Goal: Navigation & Orientation: Find specific page/section

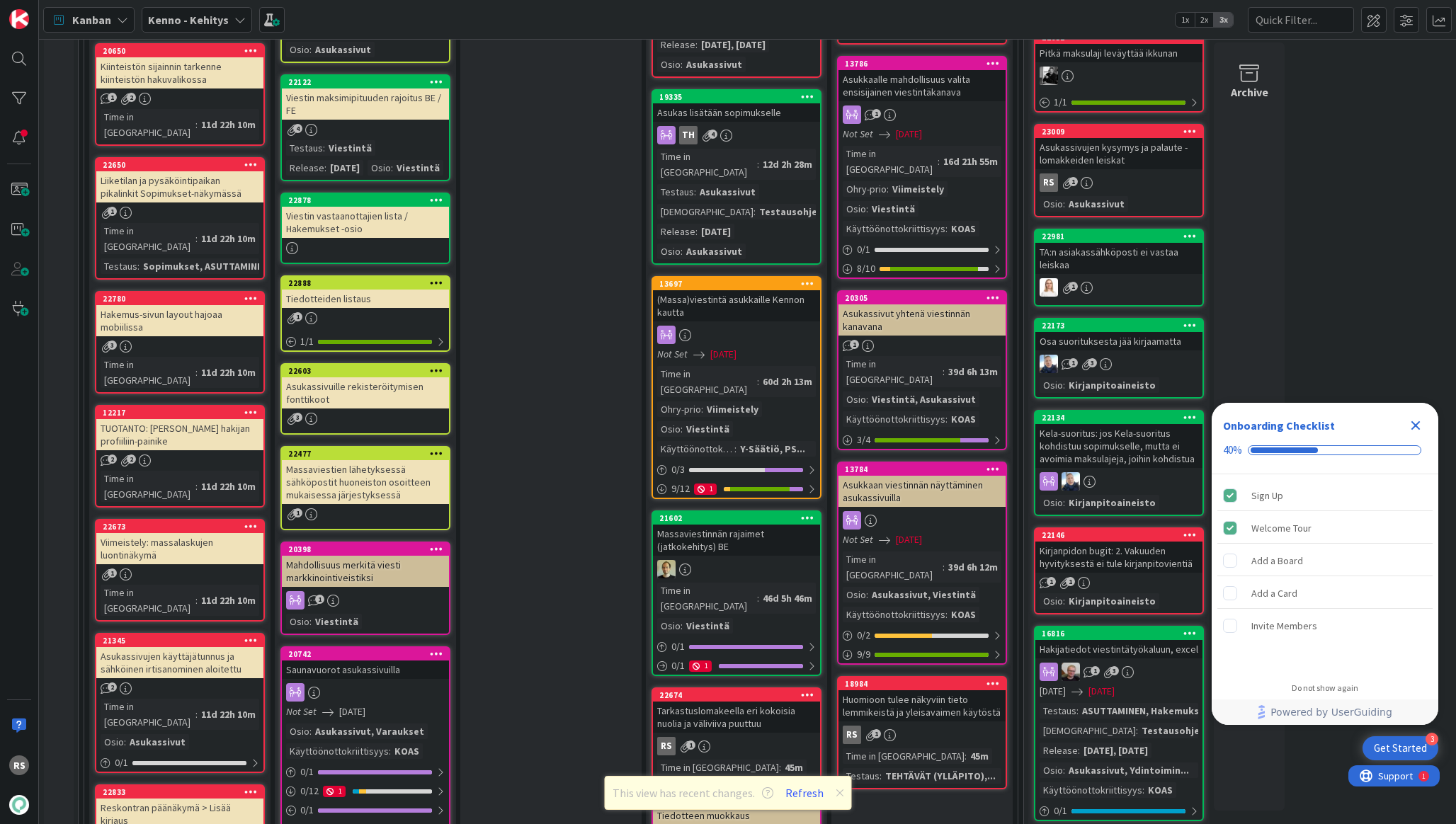
scroll to position [1027, 0]
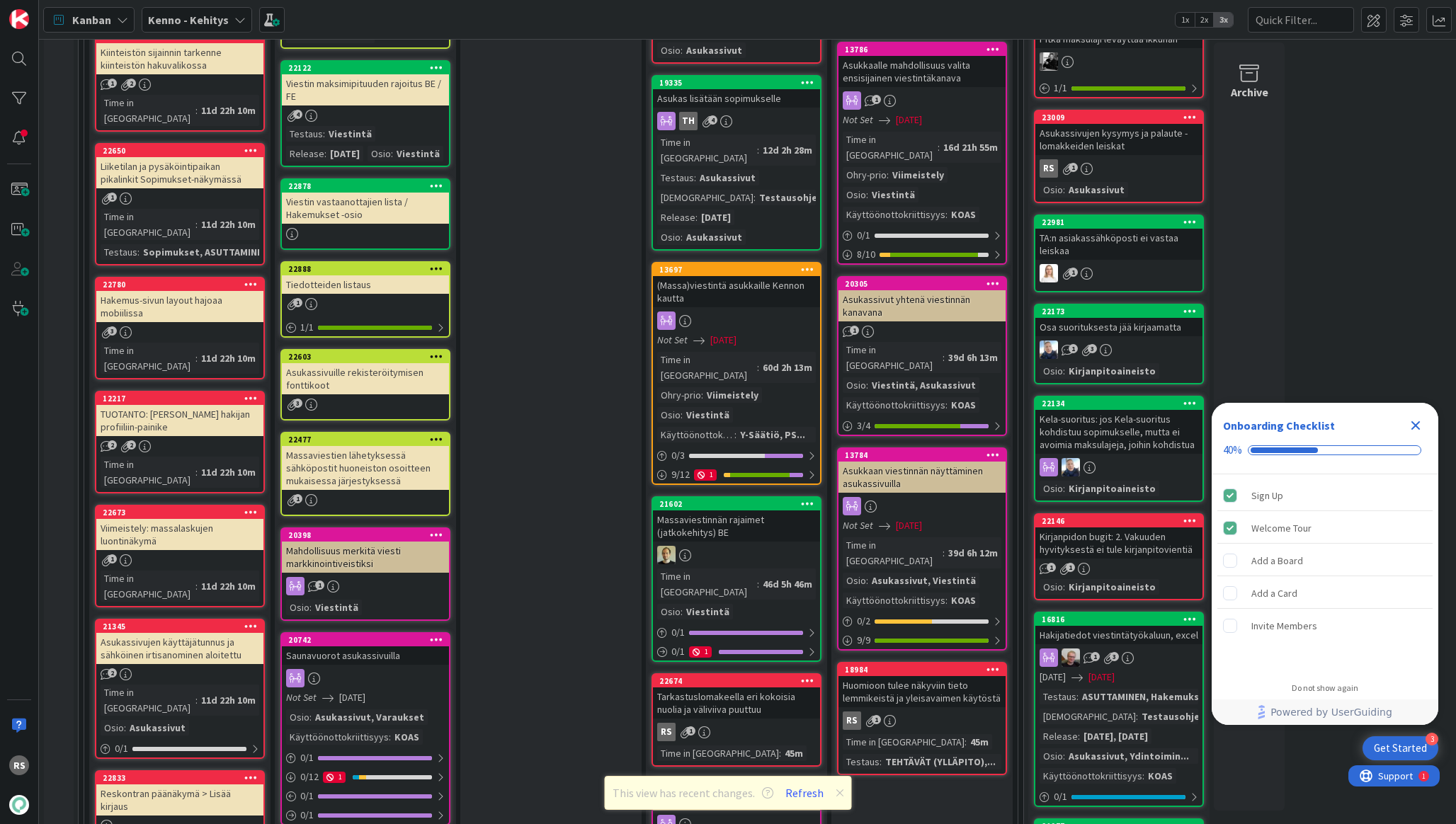
click at [869, 676] on div "Huomioon tulee näkyviin tieto lemmikeistä ja yleisavaimen käytöstä" at bounding box center [922, 692] width 167 height 32
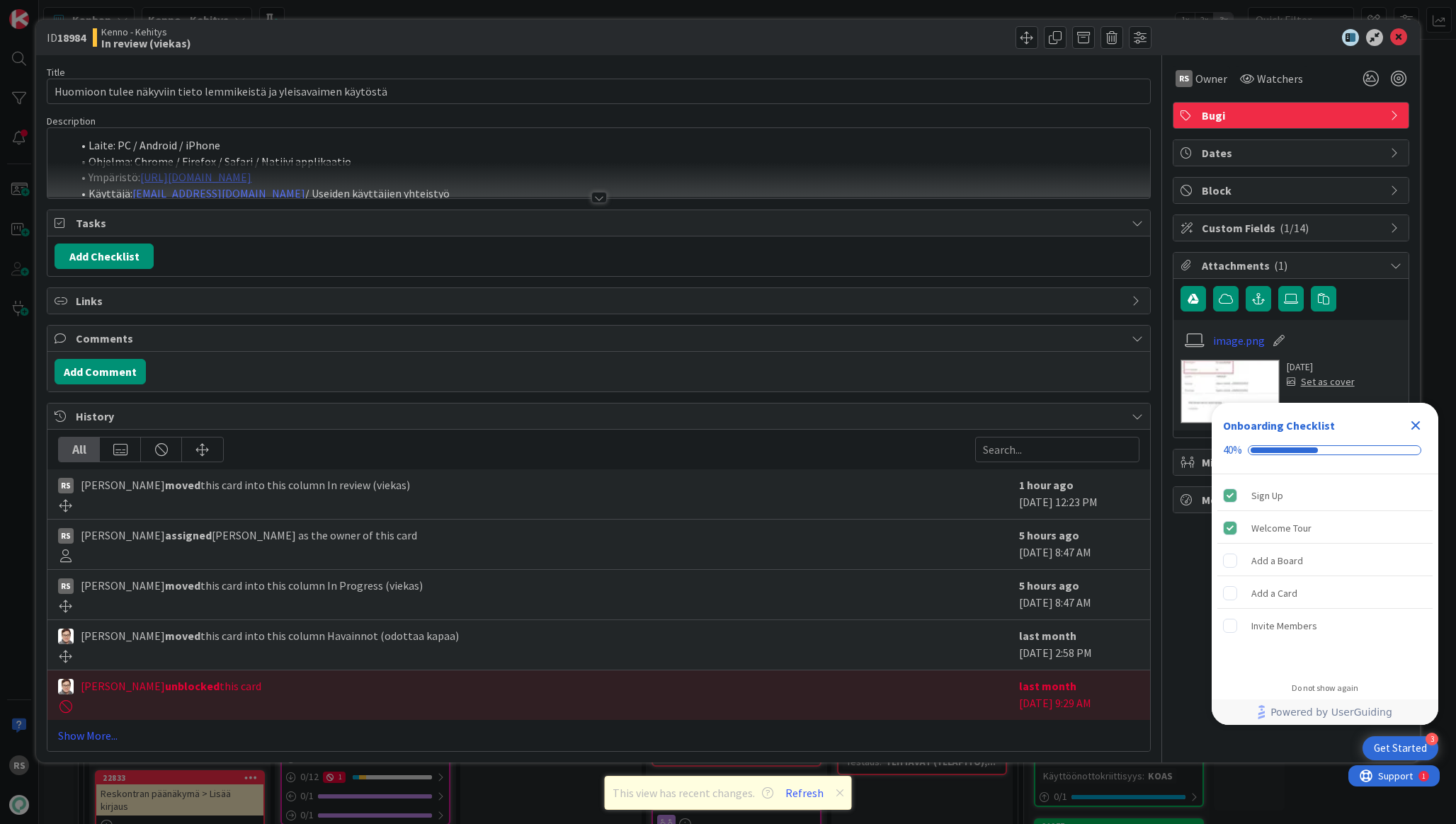
click at [601, 199] on div at bounding box center [598, 197] width 15 height 12
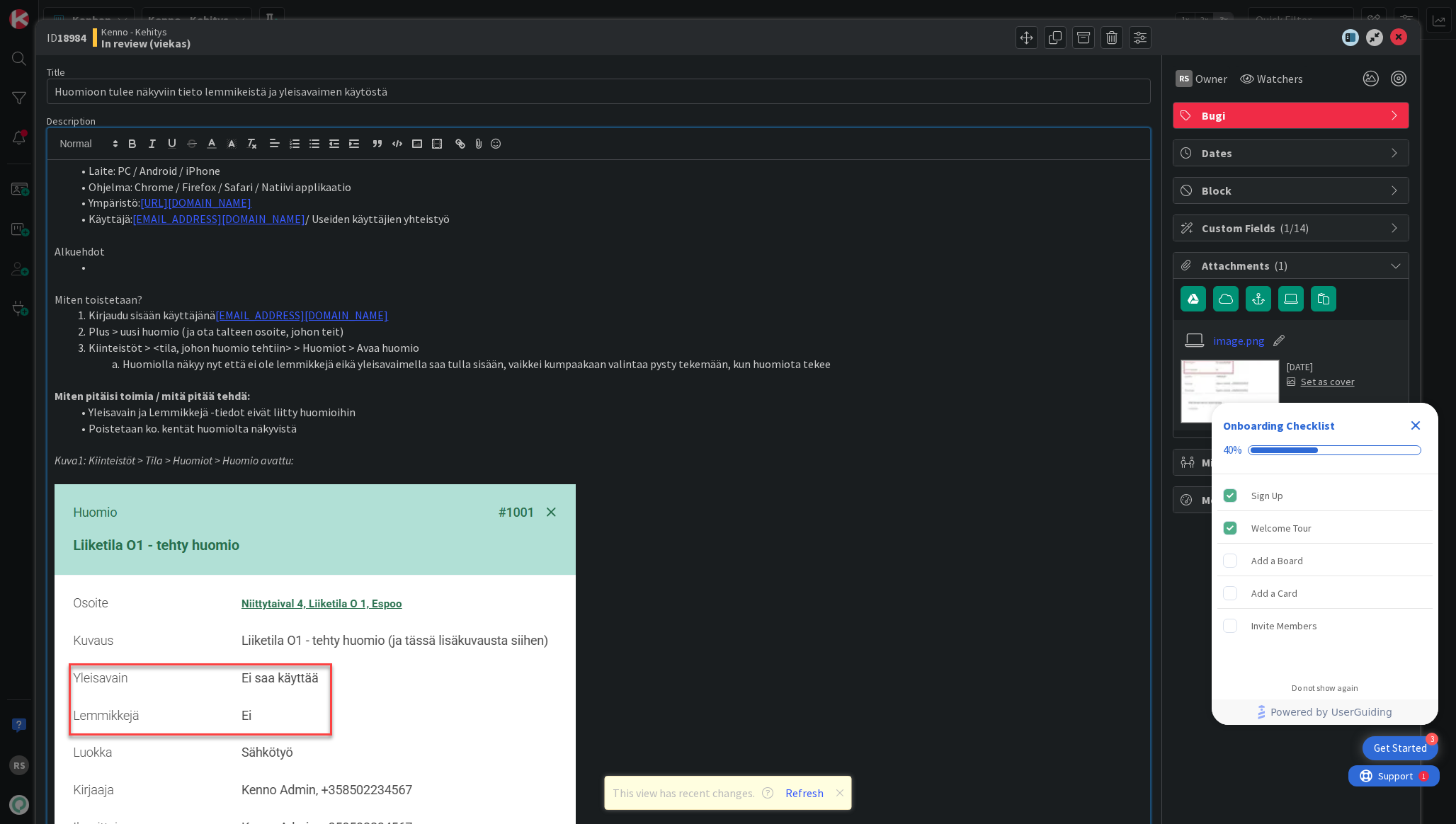
click at [90, 176] on li "Laite: PC / Android / iPhone" at bounding box center [606, 171] width 1070 height 16
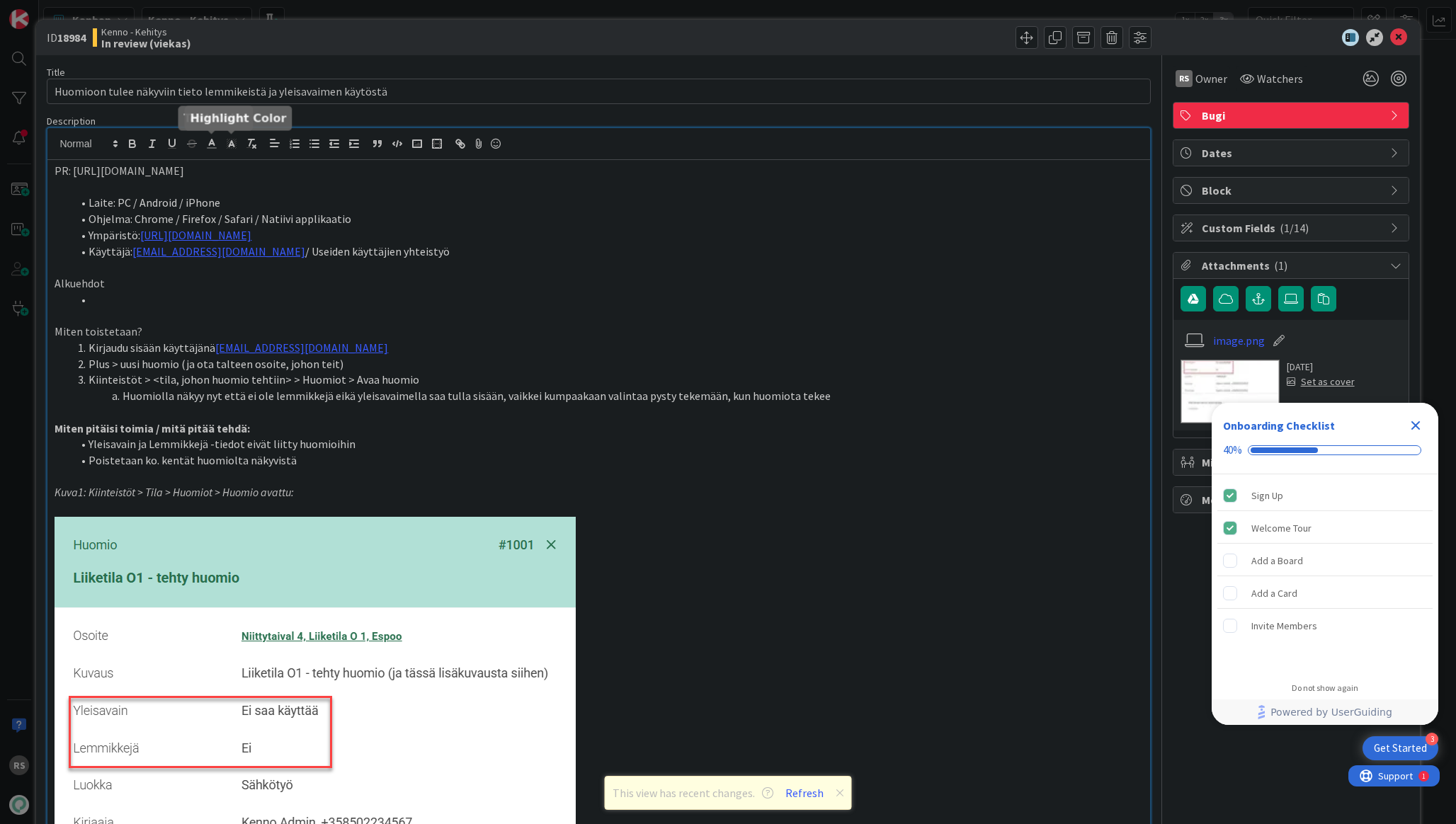
click at [550, 323] on p "Miten toistetaan?" at bounding box center [598, 331] width 1087 height 16
click at [1391, 43] on icon at bounding box center [1398, 37] width 17 height 17
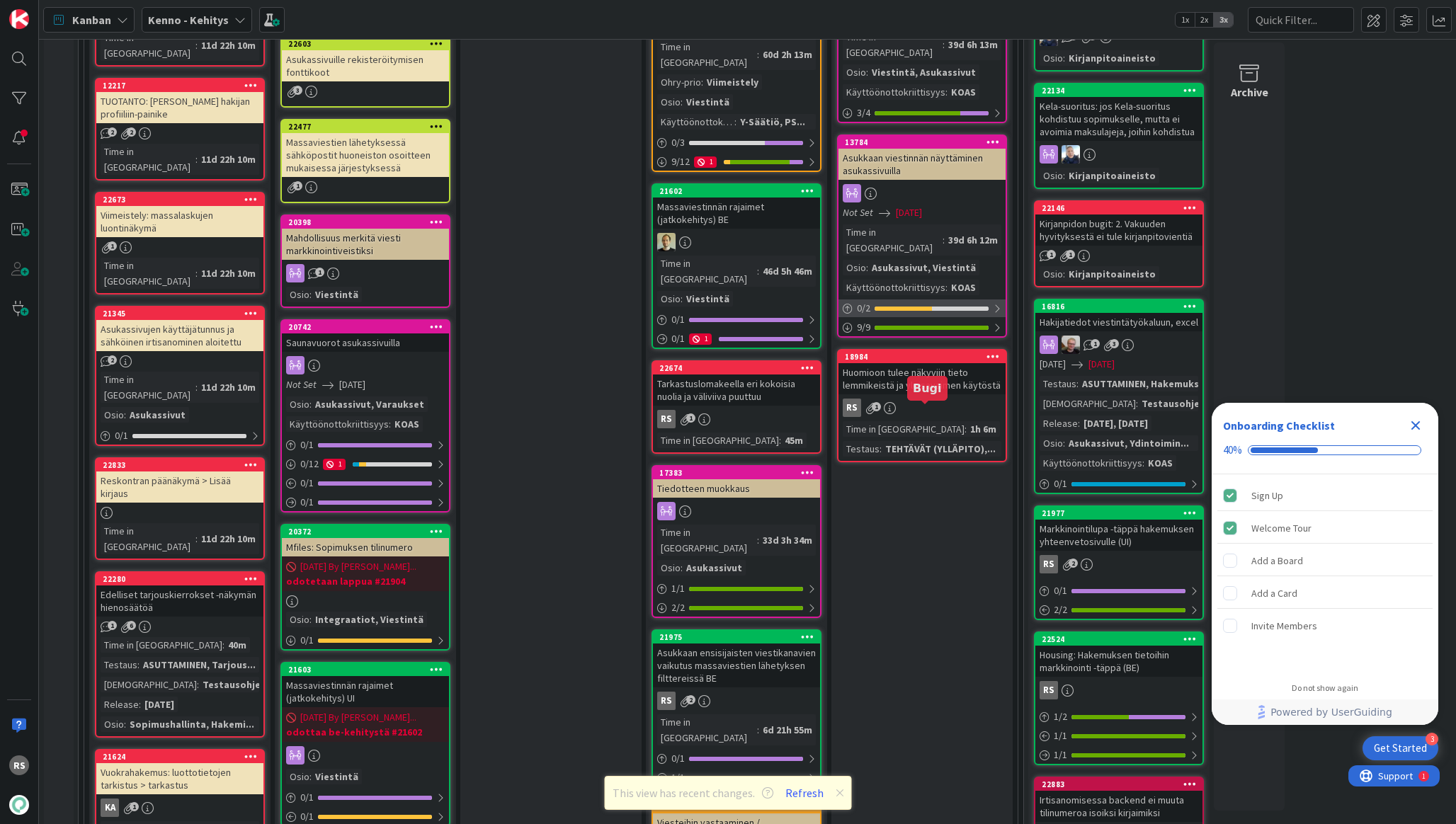
scroll to position [1360, 0]
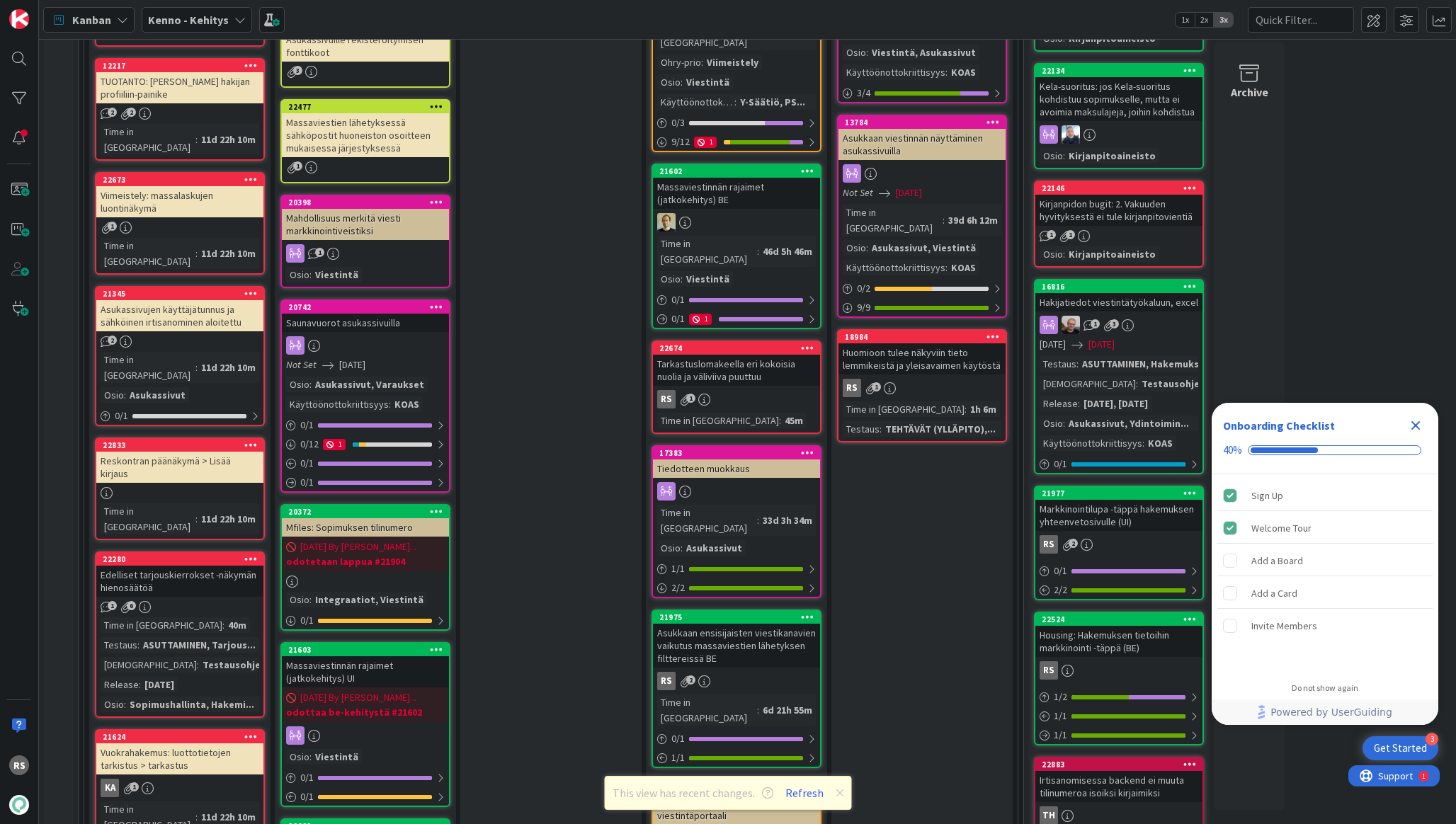
click at [745, 355] on div "Tarkastuslomakeella eri kokoisia nuolia ja väliviiva puuttuu" at bounding box center [736, 370] width 167 height 32
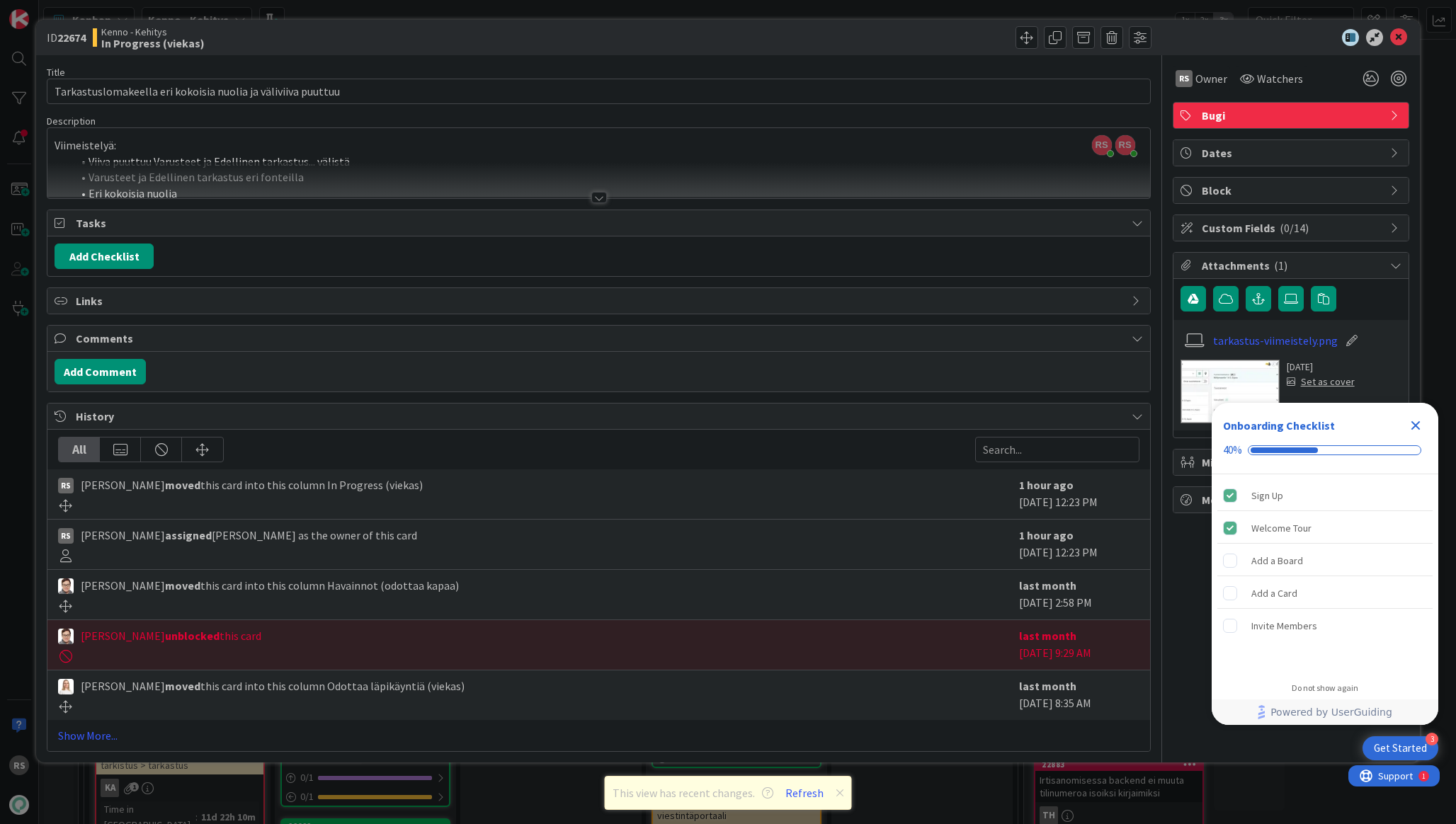
click at [1402, 49] on div "ID 22674 [PERSON_NAME] In Progress (viekas)" at bounding box center [727, 37] width 1383 height 35
click at [1397, 43] on icon at bounding box center [1398, 37] width 17 height 17
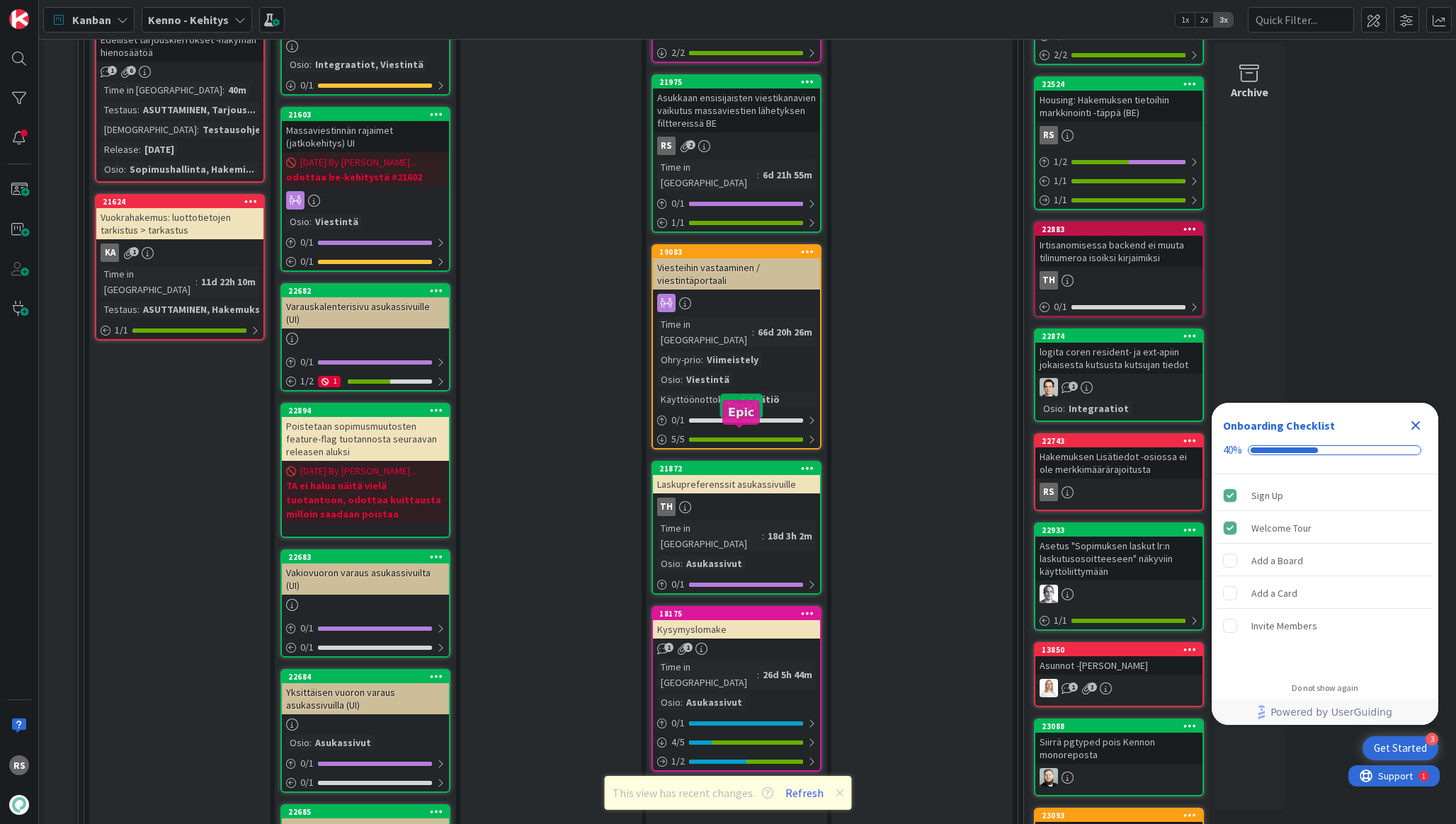
scroll to position [1995, 0]
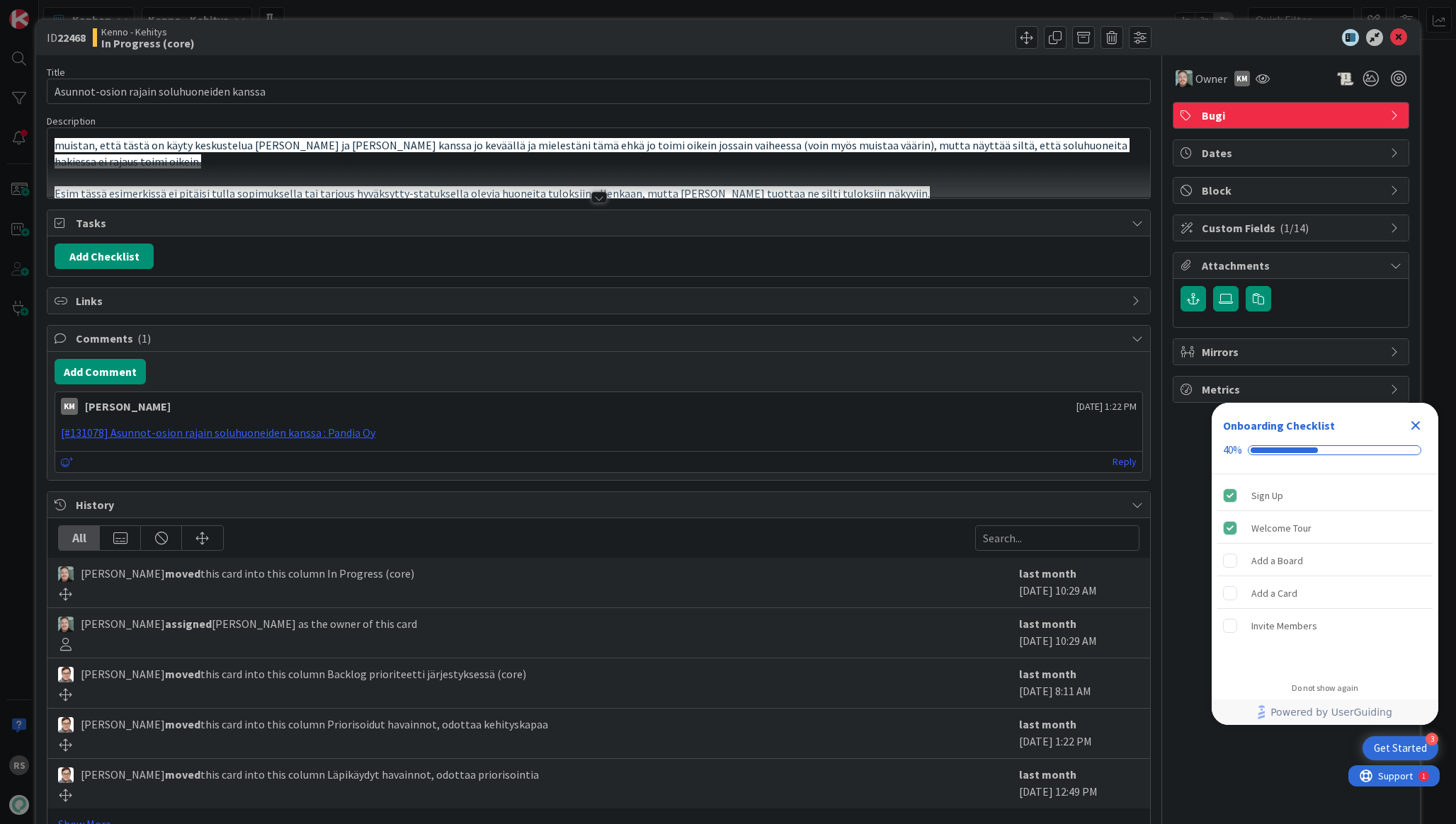
click at [597, 197] on div at bounding box center [598, 197] width 15 height 12
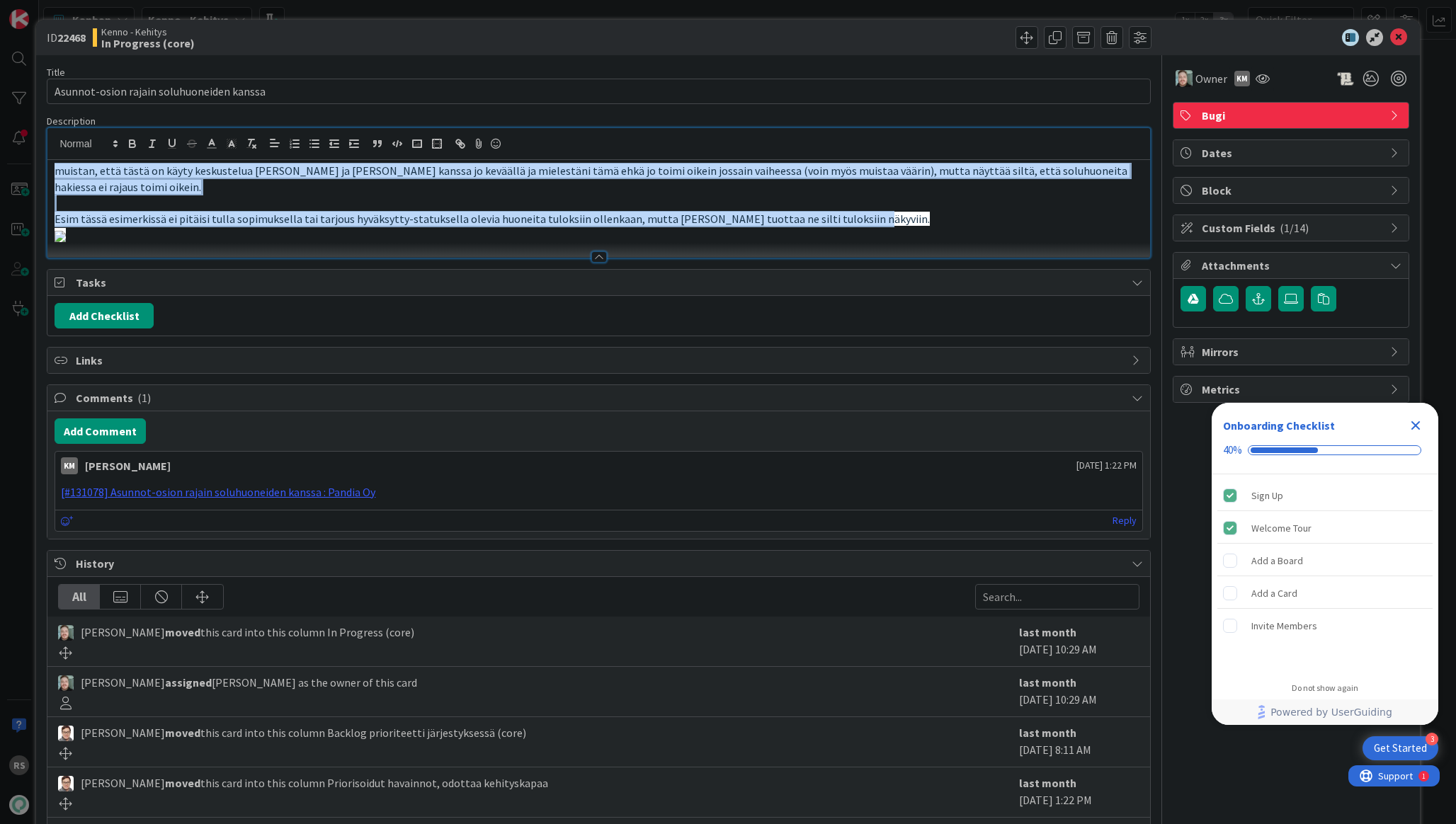
drag, startPoint x: 860, startPoint y: 220, endPoint x: 58, endPoint y: 170, distance: 803.6
click at [58, 170] on div "muistan, että tästä on käyty keskustelua Tommin ja Juhanin kanssa jo keväällä j…" at bounding box center [598, 209] width 1102 height 97
click at [266, 100] on input "Asunnot-osion rajain soluhuoneiden kanssa" at bounding box center [598, 91] width 1104 height 25
drag, startPoint x: 852, startPoint y: 219, endPoint x: 51, endPoint y: 170, distance: 802.5
click at [51, 170] on div "muistan, että tästä on käyty keskustelua Tommin ja Juhanin kanssa jo keväällä j…" at bounding box center [598, 209] width 1102 height 97
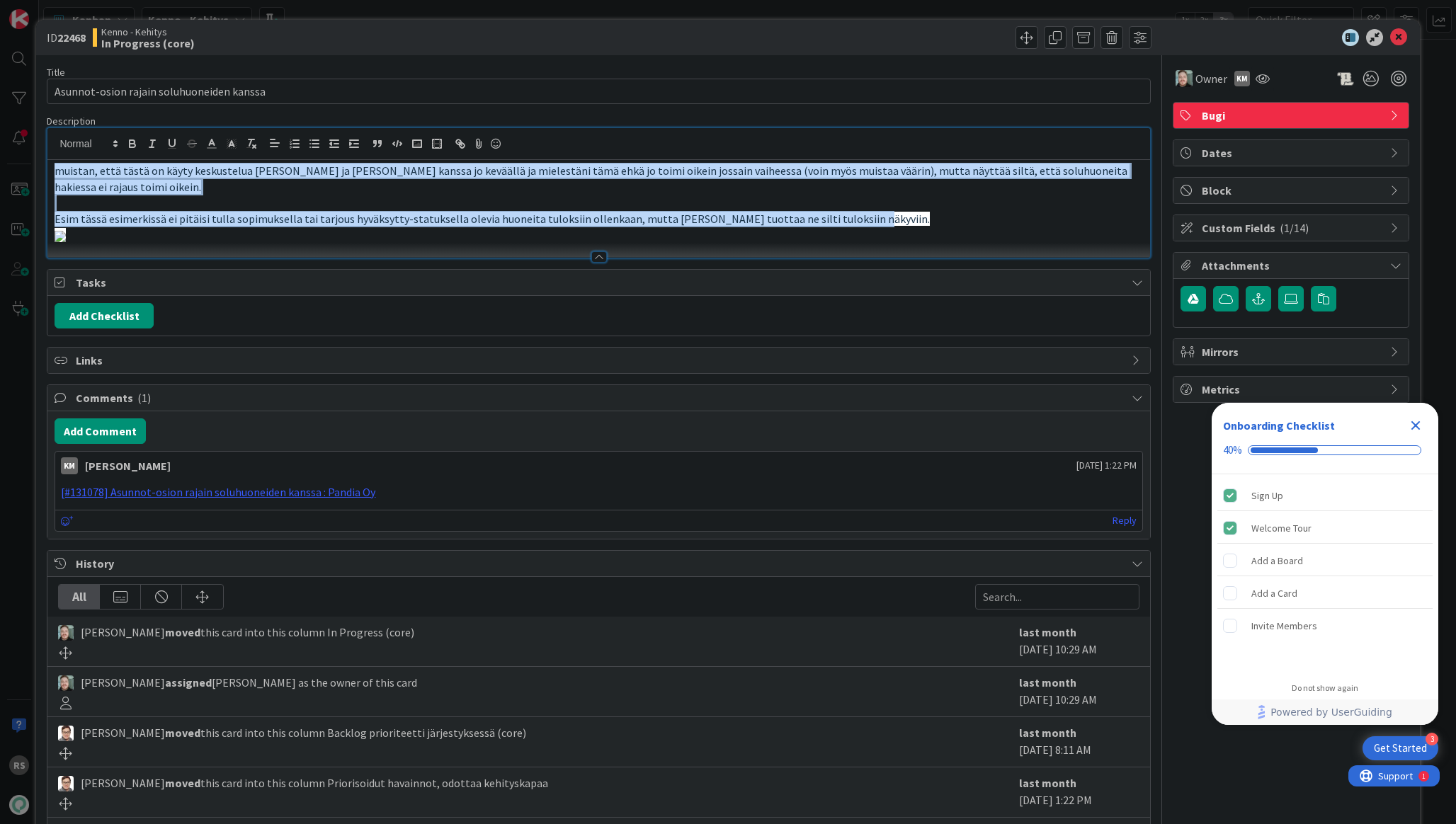
copy div "muistan, että tästä on käyty keskustelua Tommin ja Juhanin kanssa jo keväällä j…"
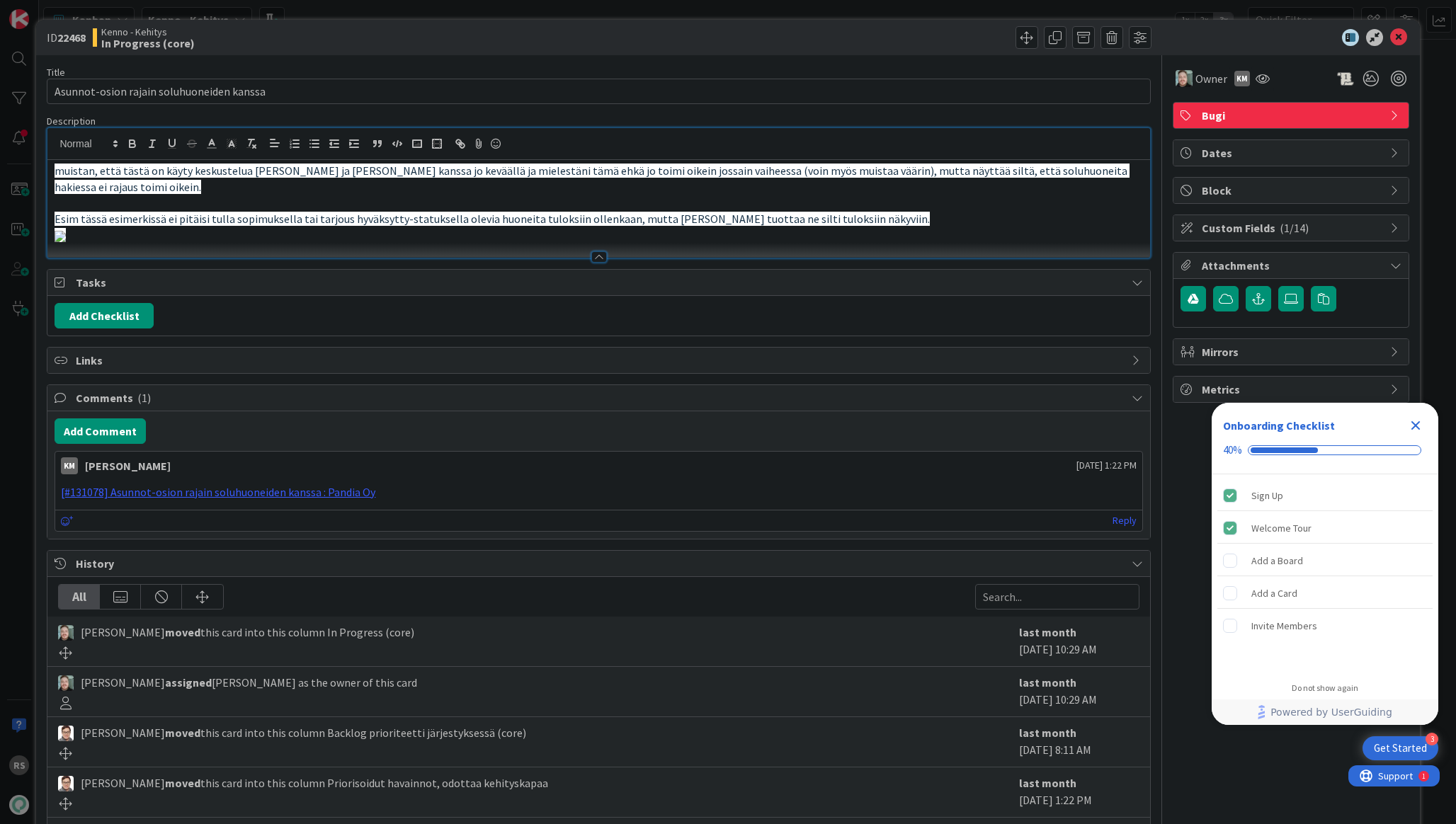
click at [1410, 419] on icon "Close Checklist" at bounding box center [1415, 425] width 17 height 17
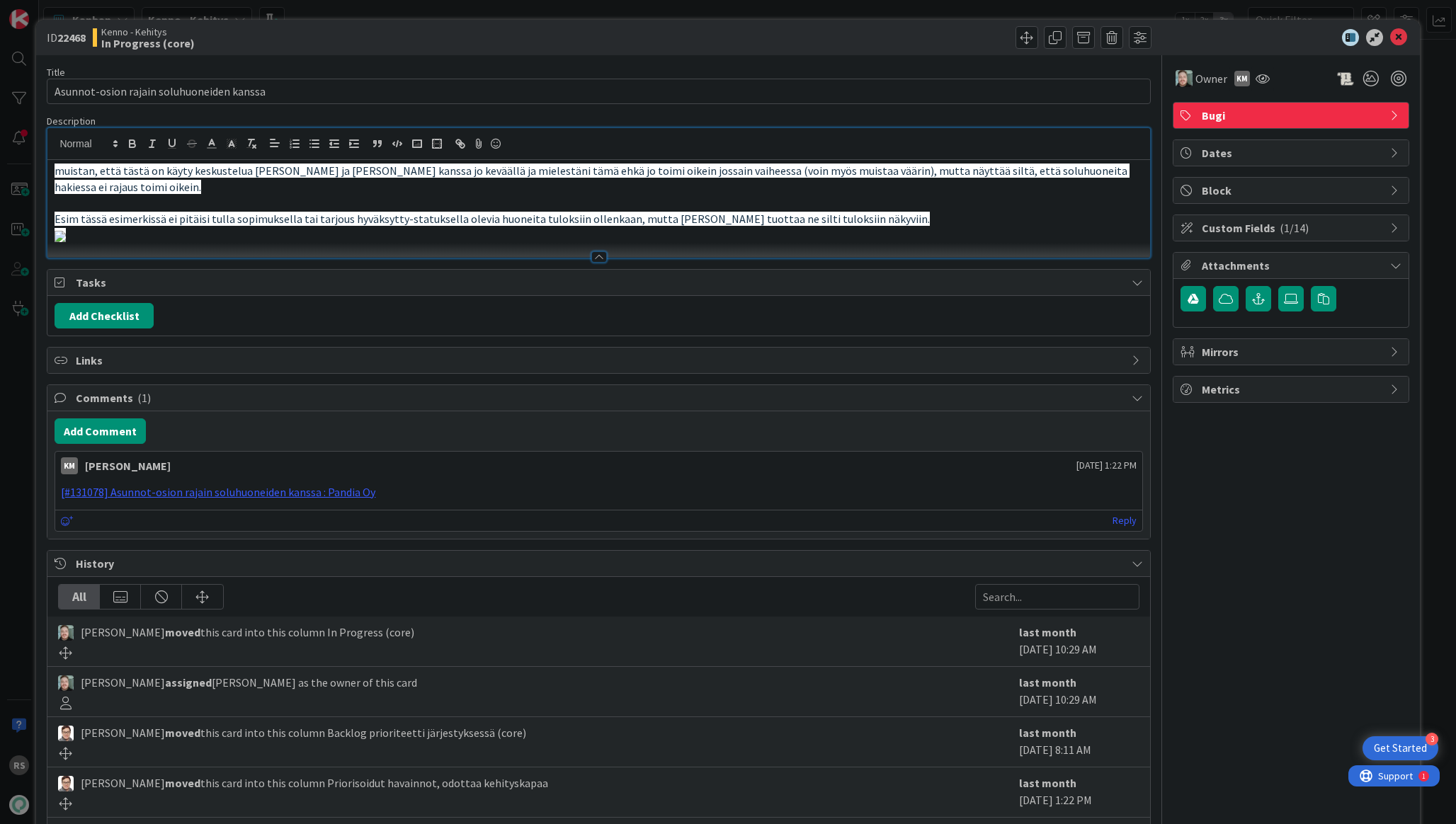
click at [1384, 263] on div "Attachments" at bounding box center [1290, 266] width 235 height 26
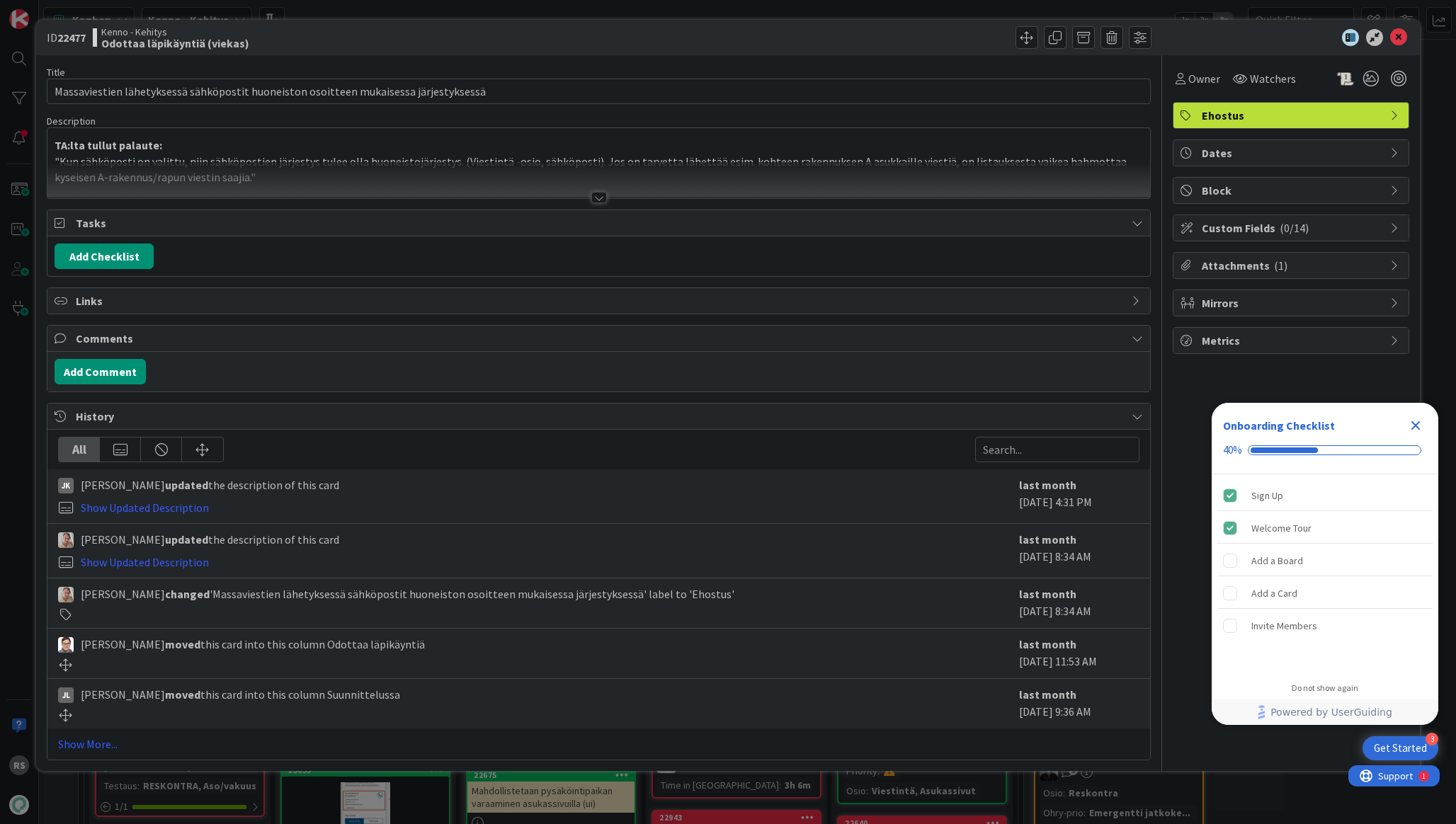
click at [589, 200] on div "Title 85 / 128 Massaviestien lähetyksessä sähköpostit huoneiston osoitteen muka…" at bounding box center [598, 407] width 1104 height 705
click at [594, 196] on div at bounding box center [598, 197] width 15 height 12
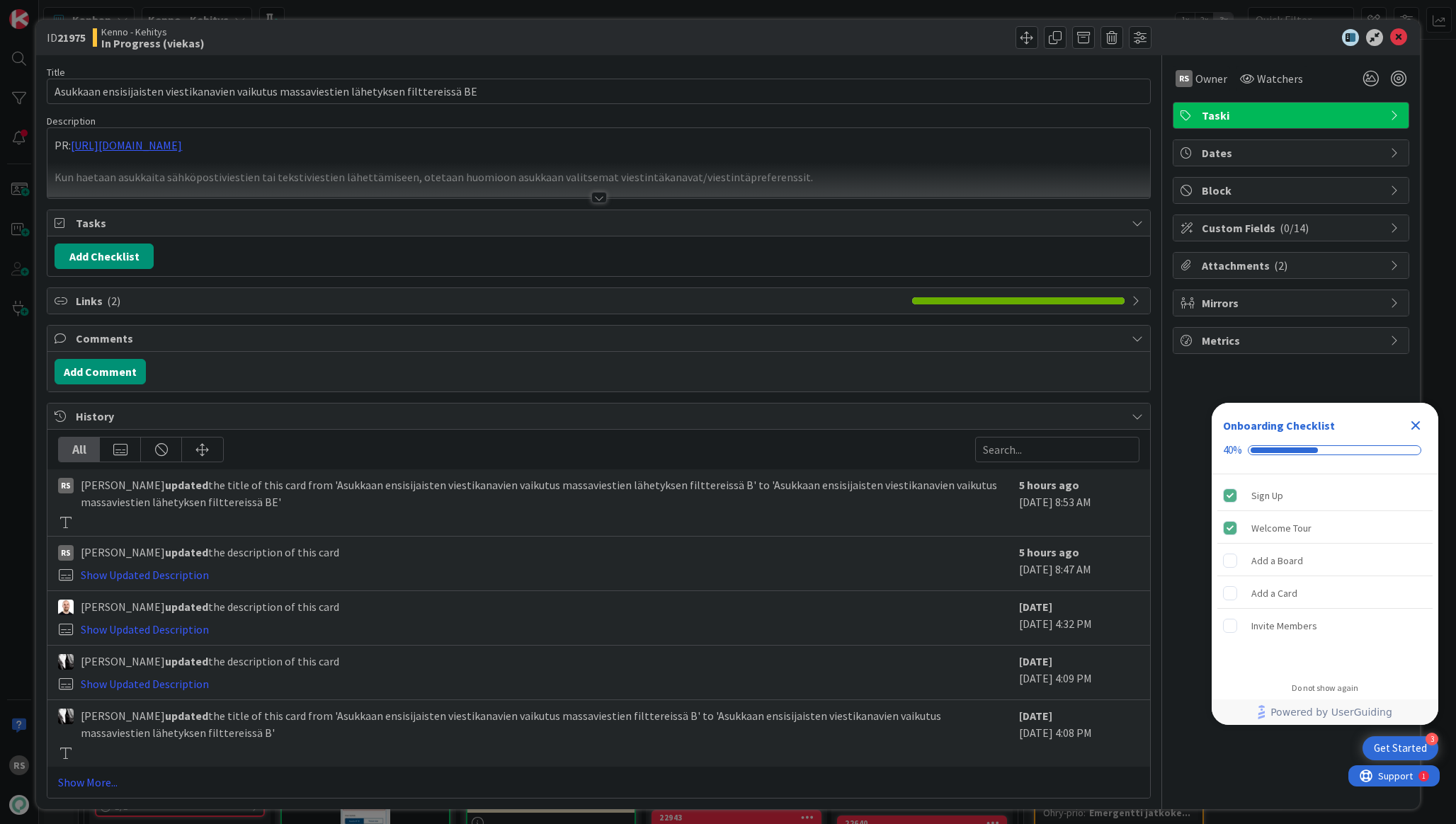
click at [1414, 424] on icon "Close Checklist" at bounding box center [1415, 426] width 9 height 9
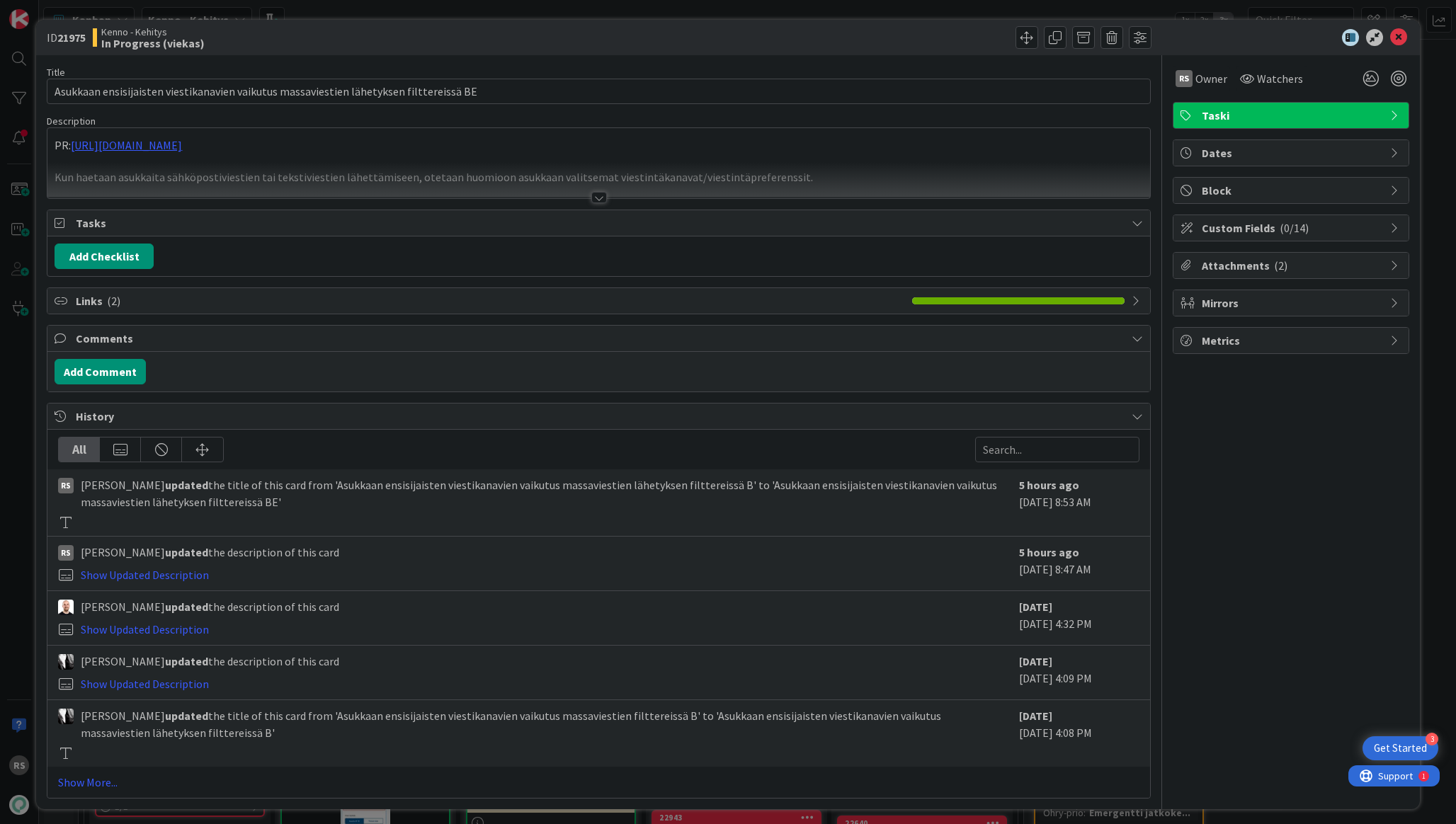
click at [591, 204] on div "Title 87 / 128 Asukkaan ensisijaisten viestikanavien vaikutus massaviestien läh…" at bounding box center [598, 426] width 1104 height 743
click at [600, 194] on div at bounding box center [598, 197] width 15 height 12
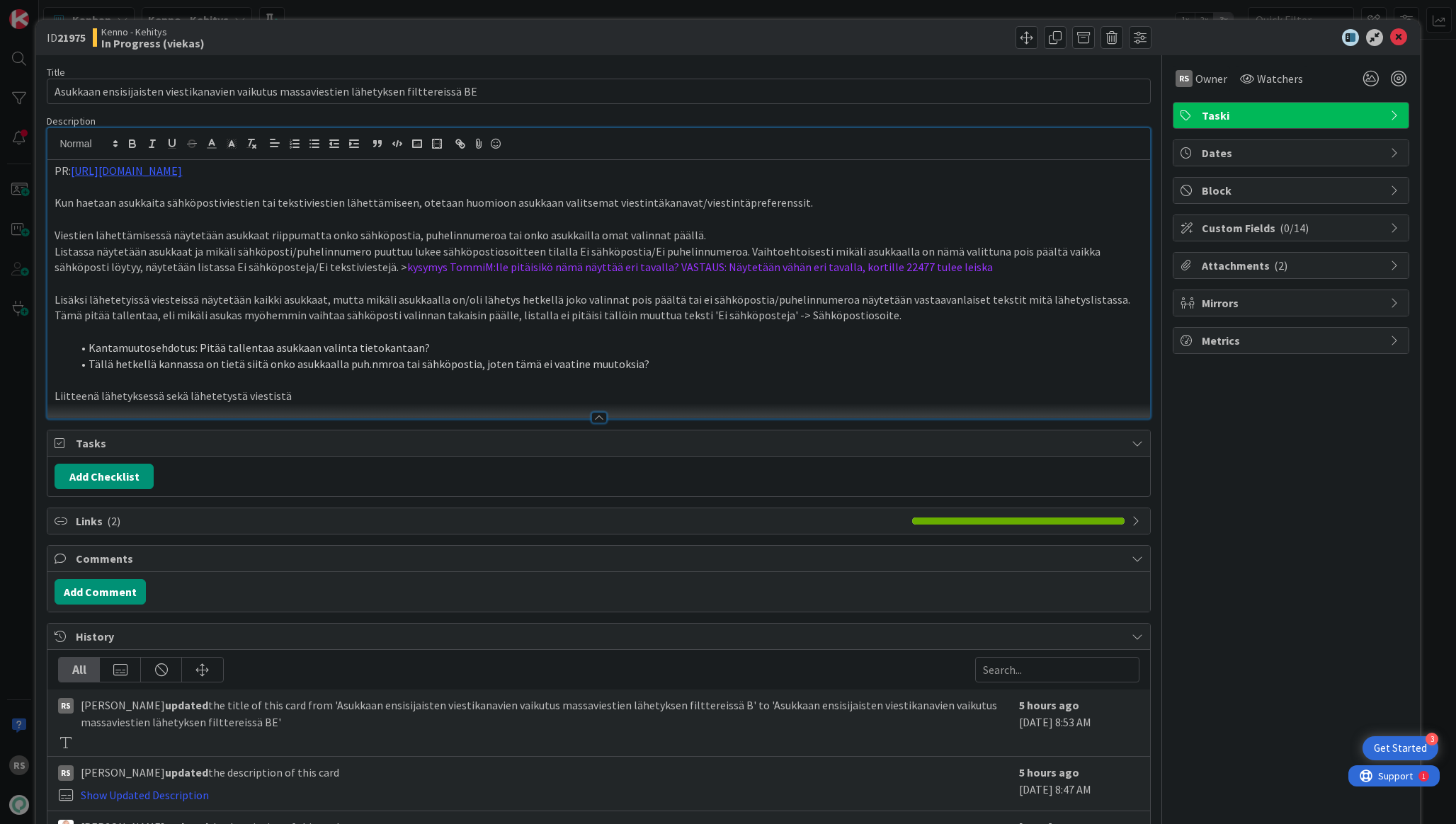
click at [1286, 266] on span "Attachments ( 2 )" at bounding box center [1292, 265] width 181 height 17
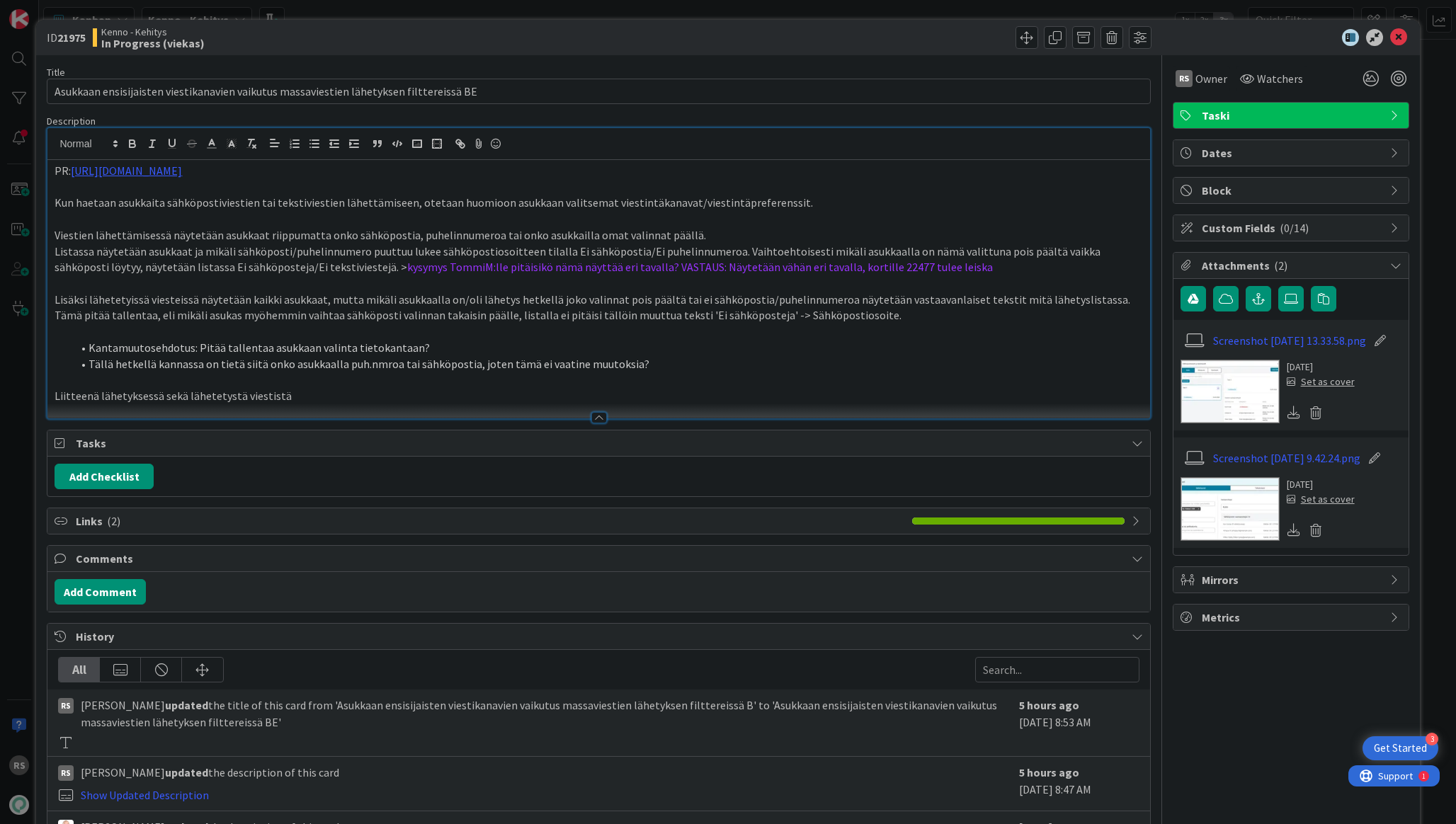
click at [1215, 516] on img at bounding box center [1230, 509] width 99 height 64
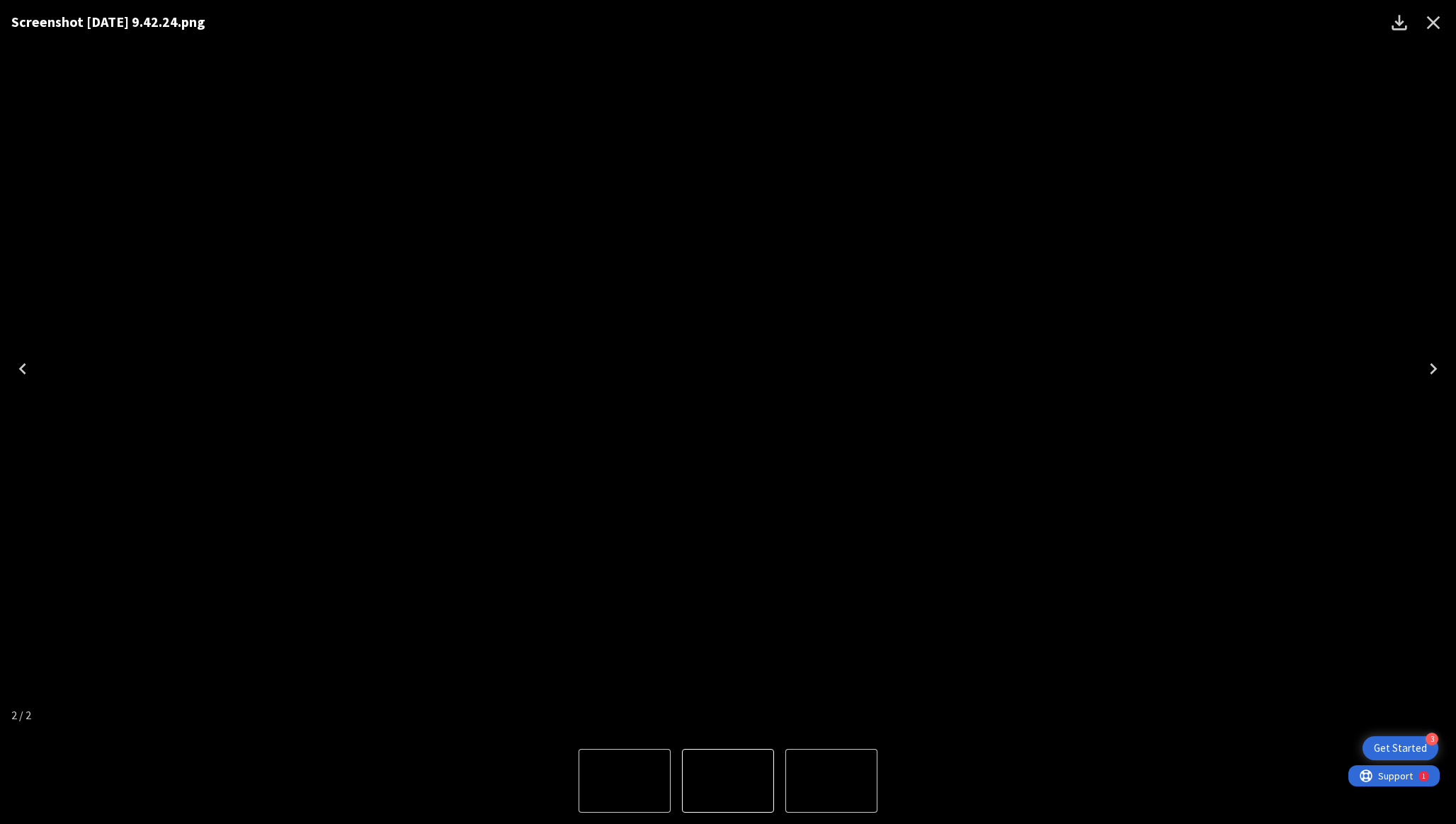
click at [1434, 22] on icon "Close" at bounding box center [1433, 23] width 14 height 14
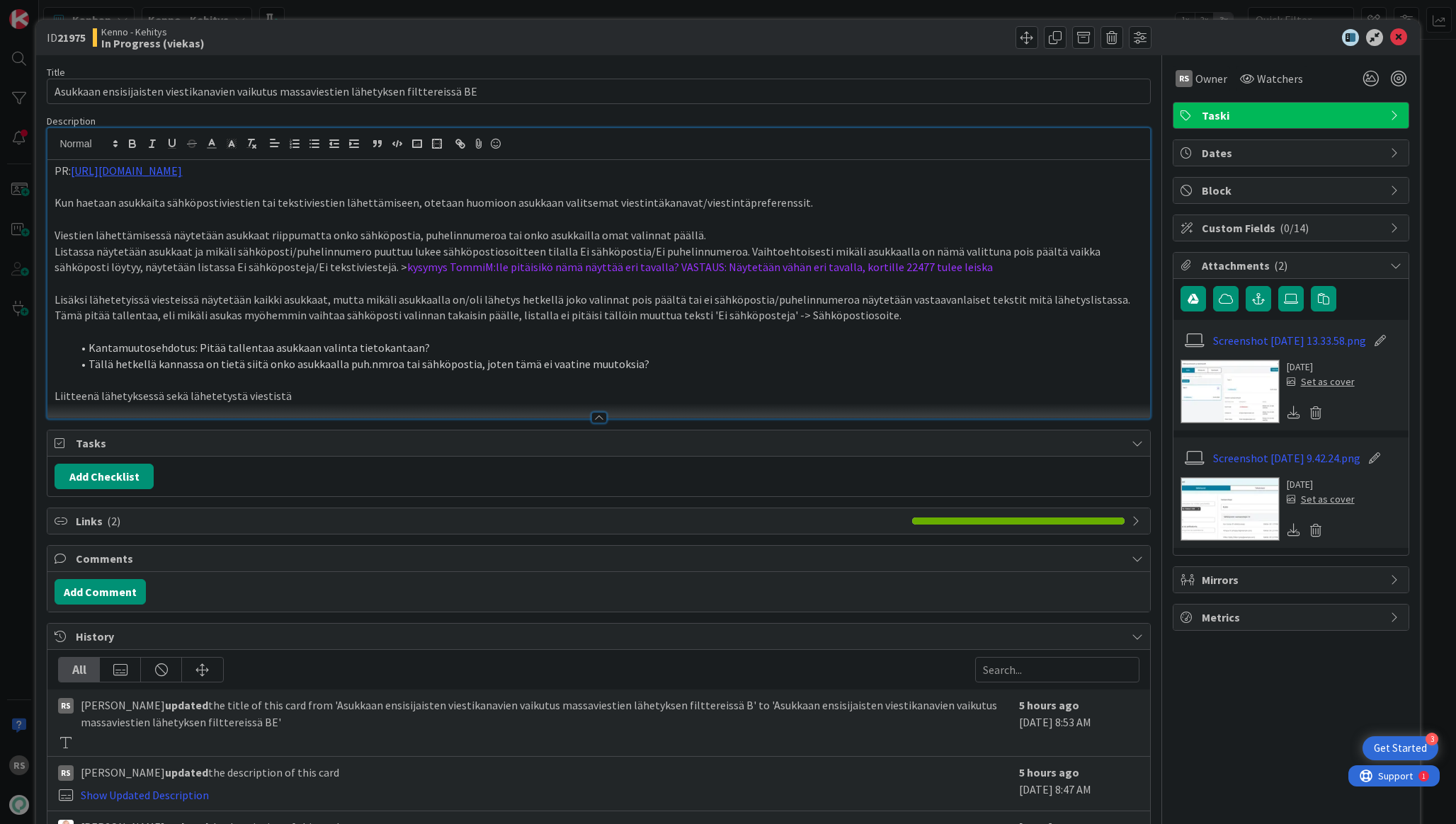
click at [1251, 388] on img at bounding box center [1230, 391] width 99 height 64
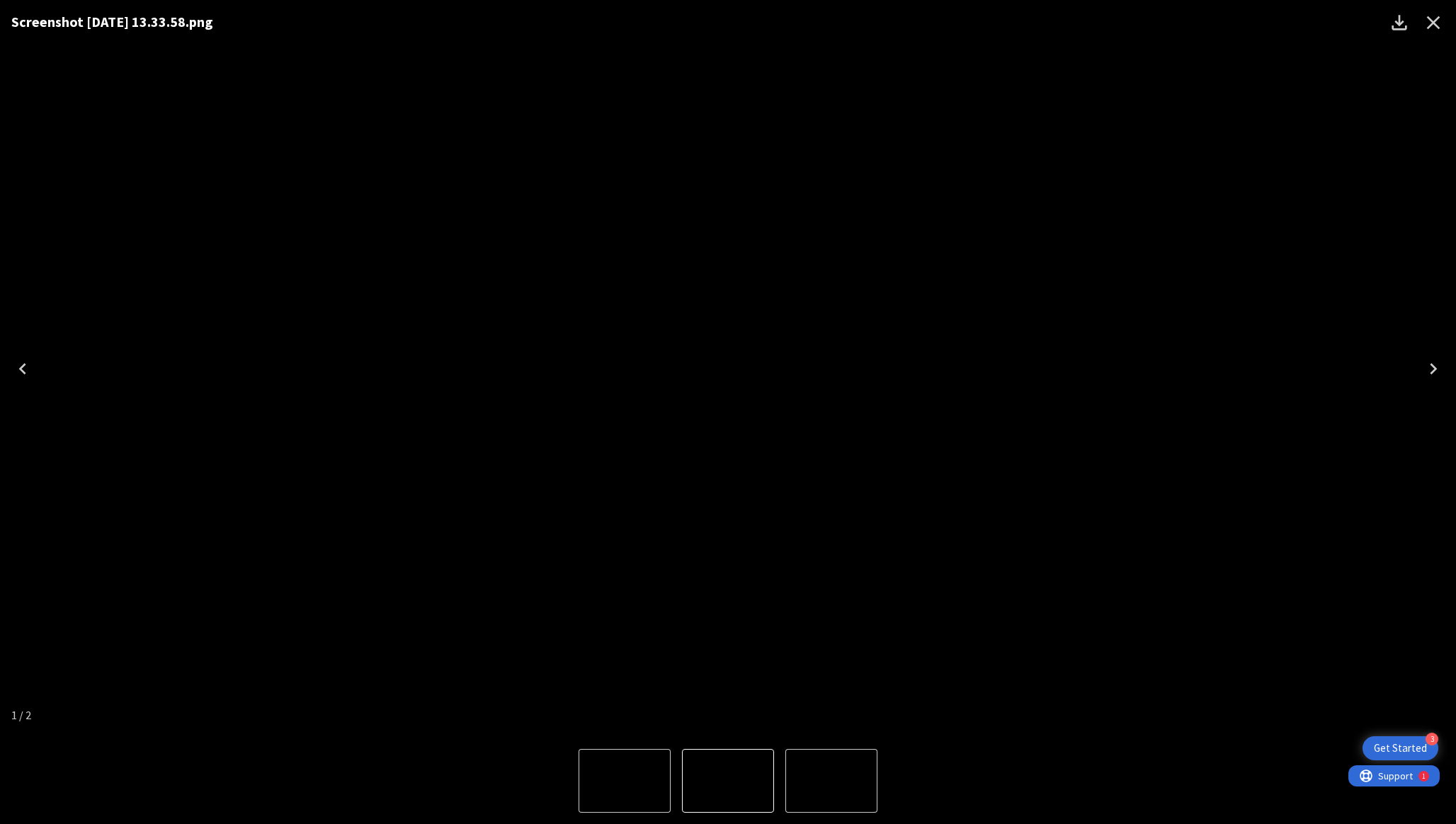
click at [1433, 14] on icon "Close" at bounding box center [1433, 23] width 23 height 23
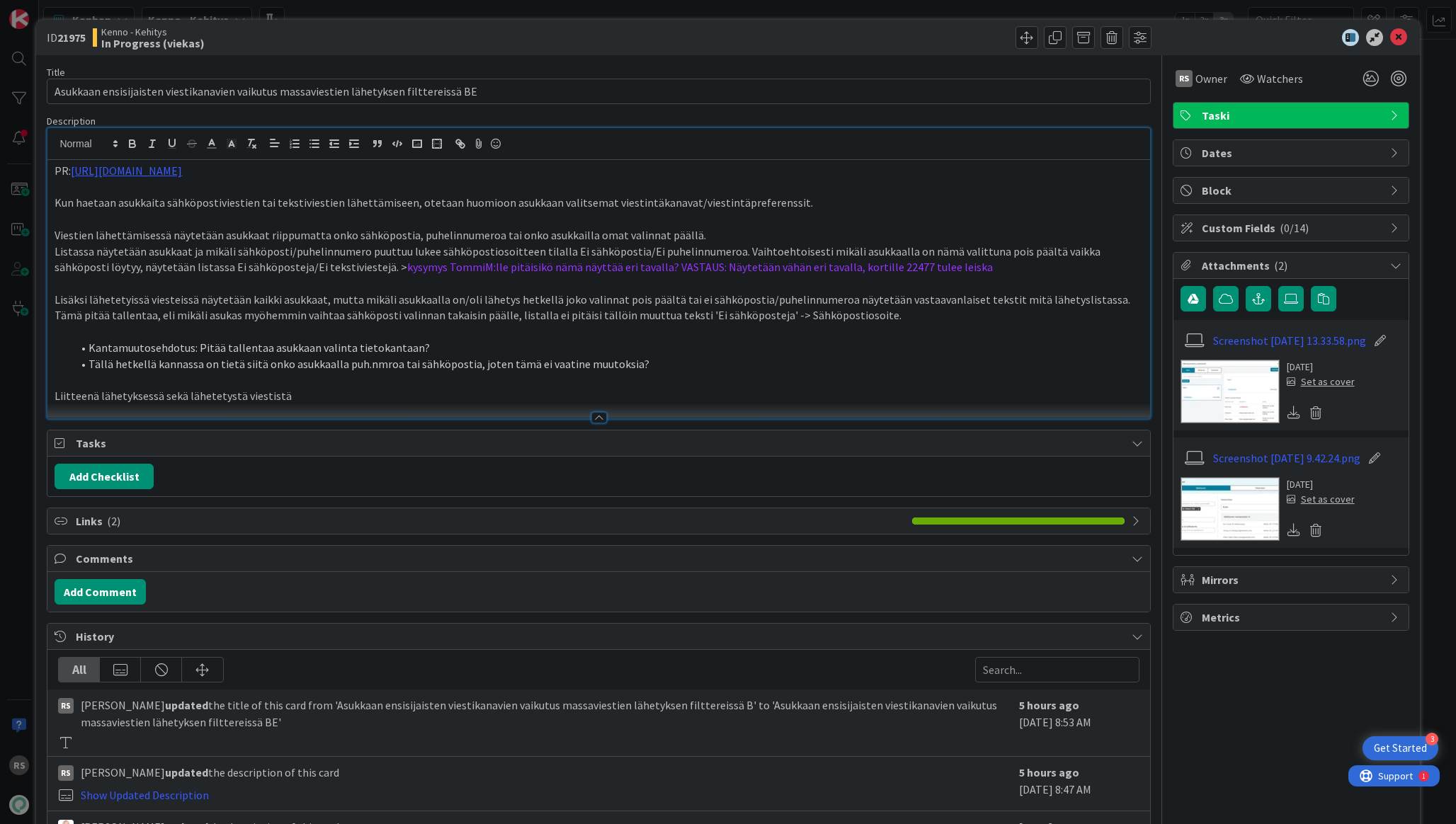
click at [1248, 530] on img at bounding box center [1230, 509] width 99 height 64
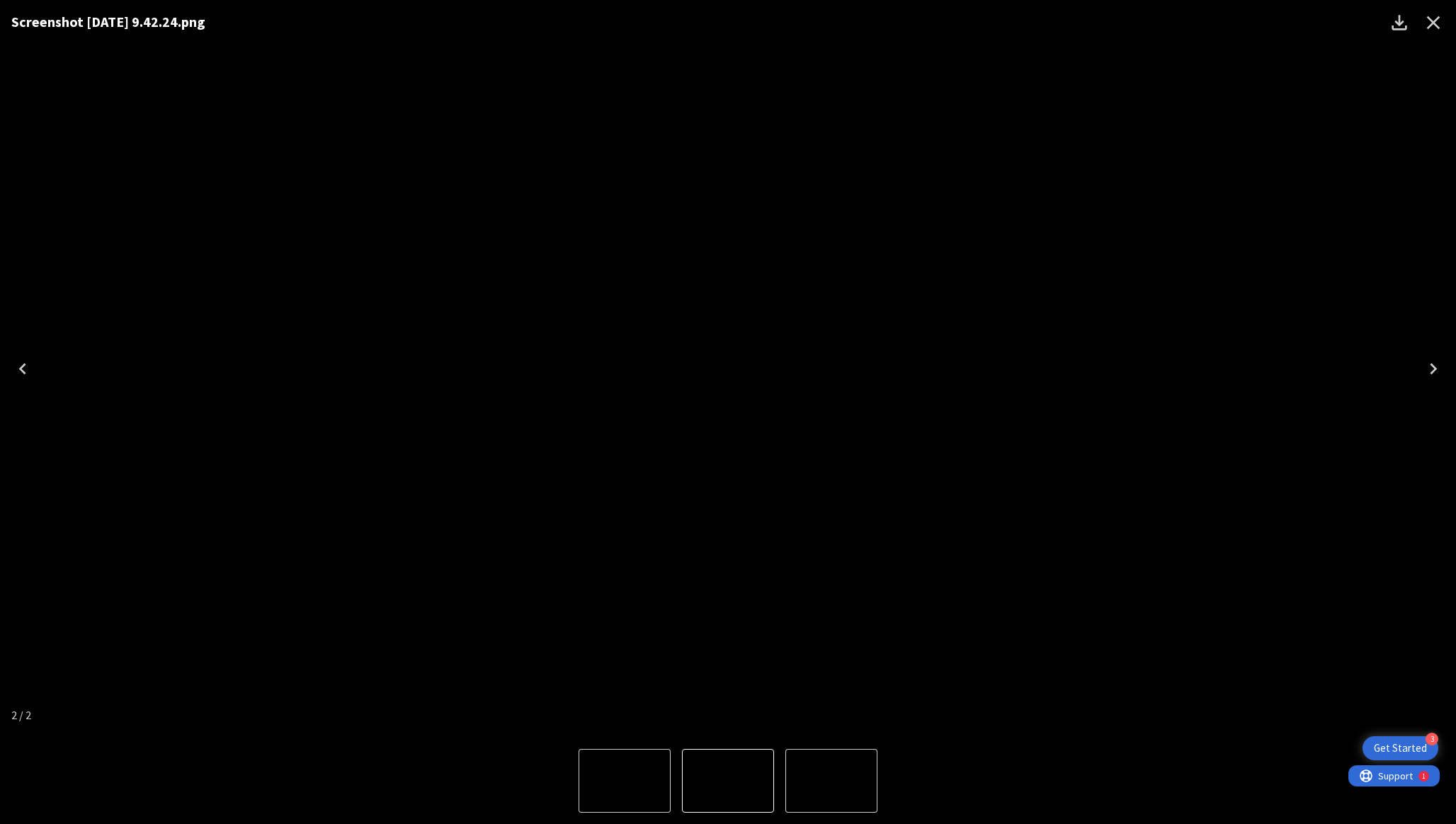
click at [1442, 22] on icon "Close" at bounding box center [1433, 23] width 23 height 23
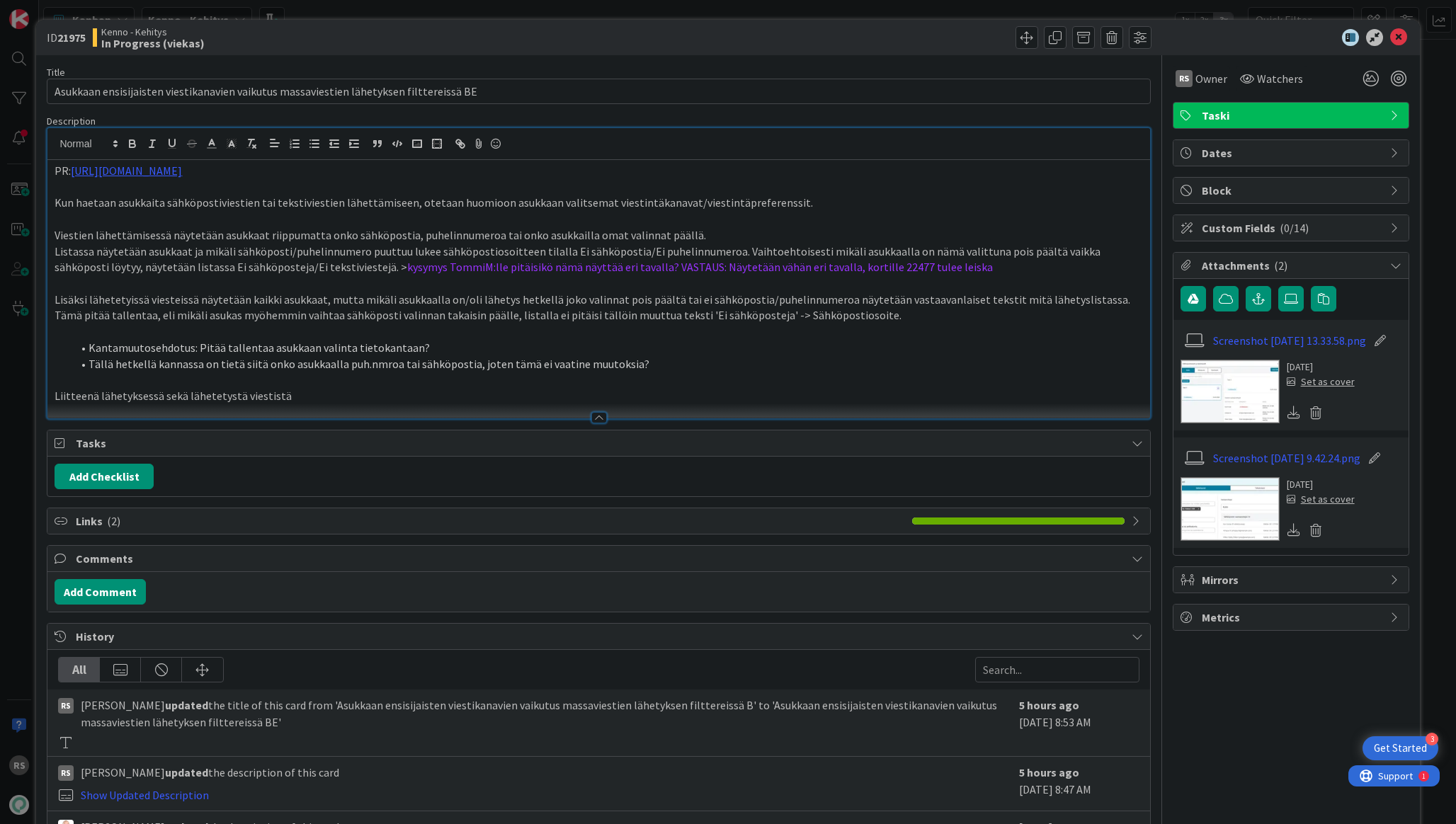
click at [1236, 411] on img at bounding box center [1230, 391] width 99 height 64
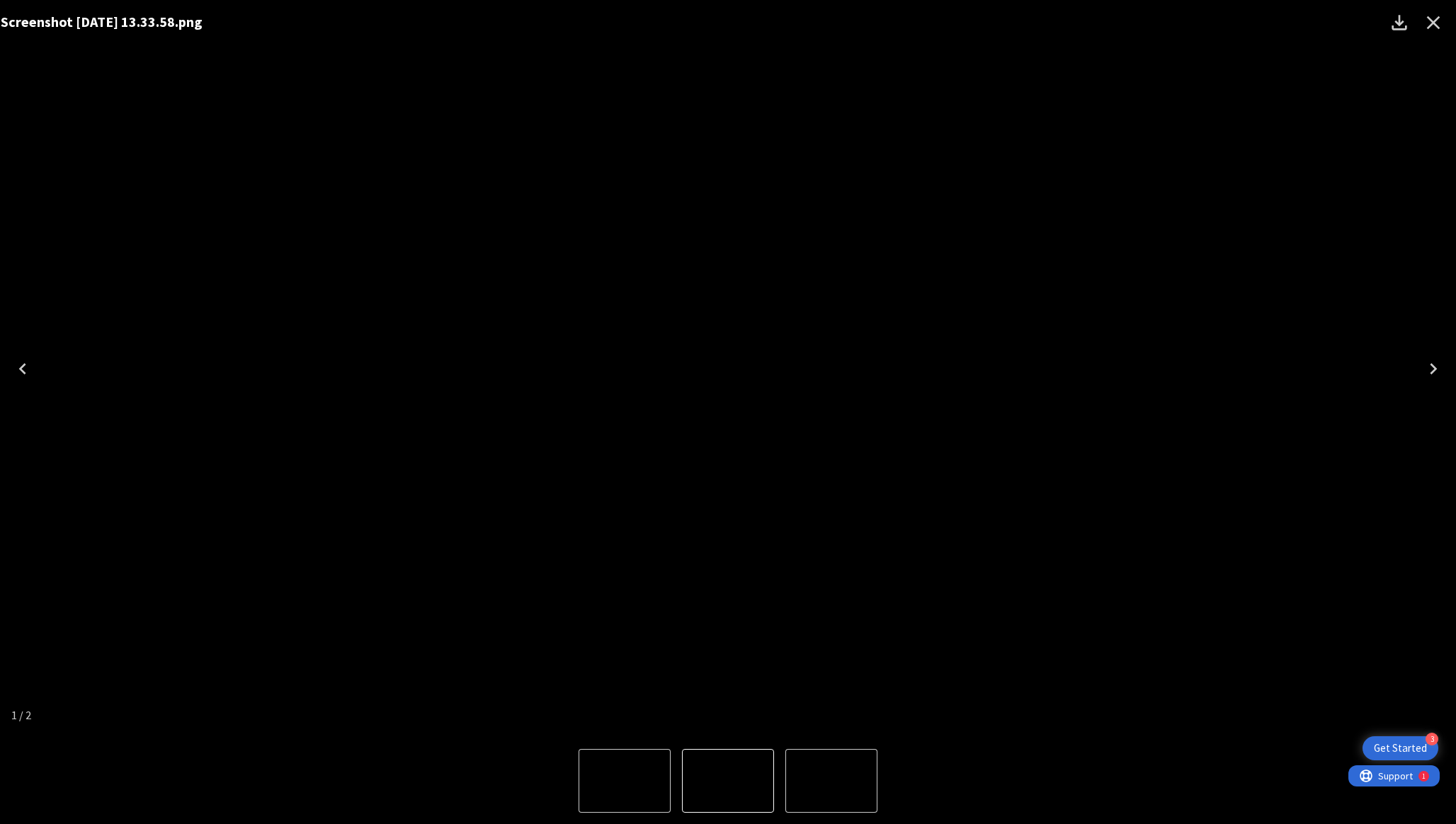
click at [1317, 466] on div "Screenshot 2025-09-04 at 13.33.58.png" at bounding box center [717, 368] width 1456 height 738
click at [1365, 518] on div "Screenshot 2025-09-04 at 13.33.58.png" at bounding box center [728, 368] width 1456 height 738
click at [1437, 26] on icon "Close" at bounding box center [1433, 23] width 14 height 14
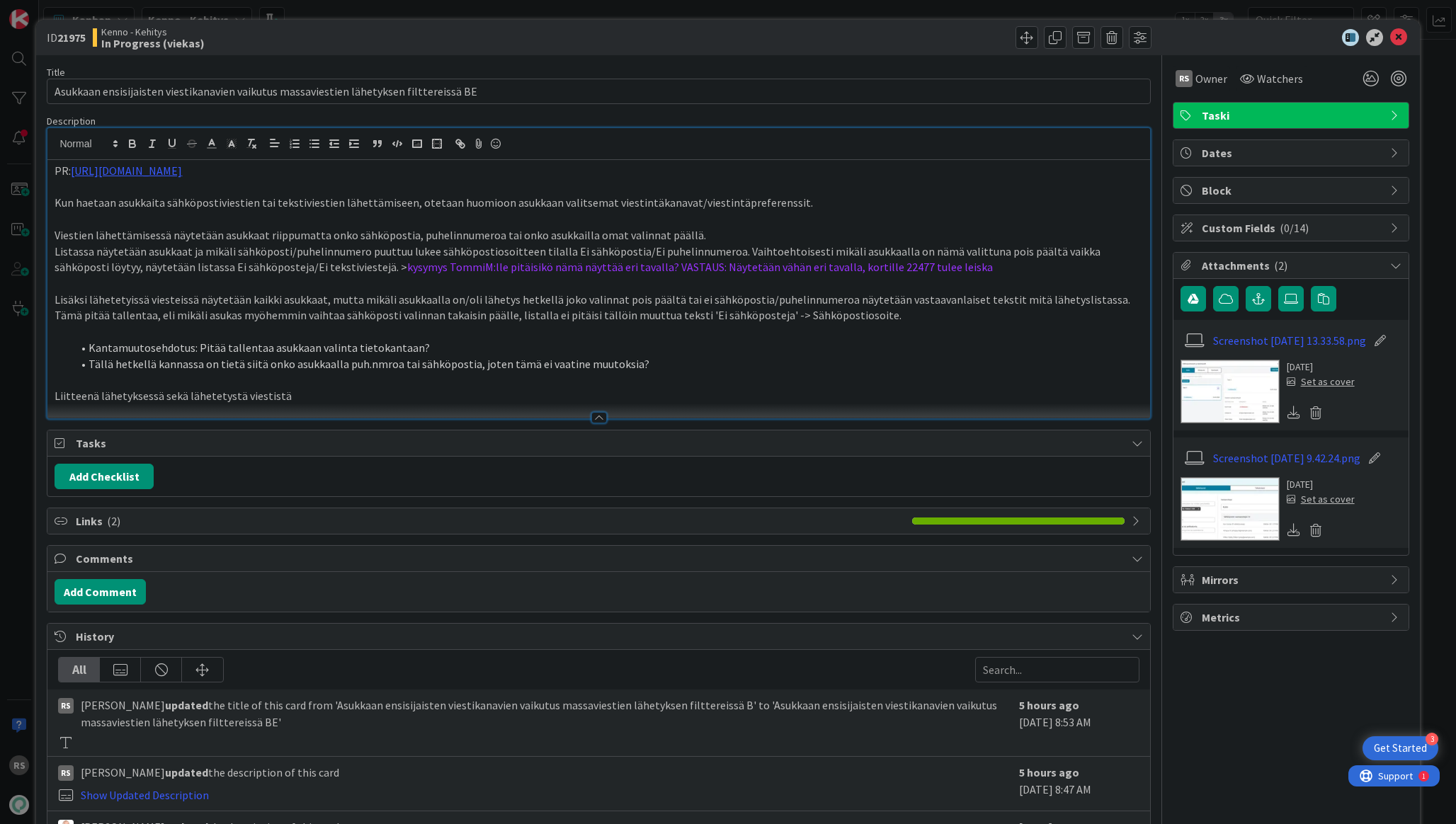
click at [1219, 505] on img at bounding box center [1230, 509] width 99 height 64
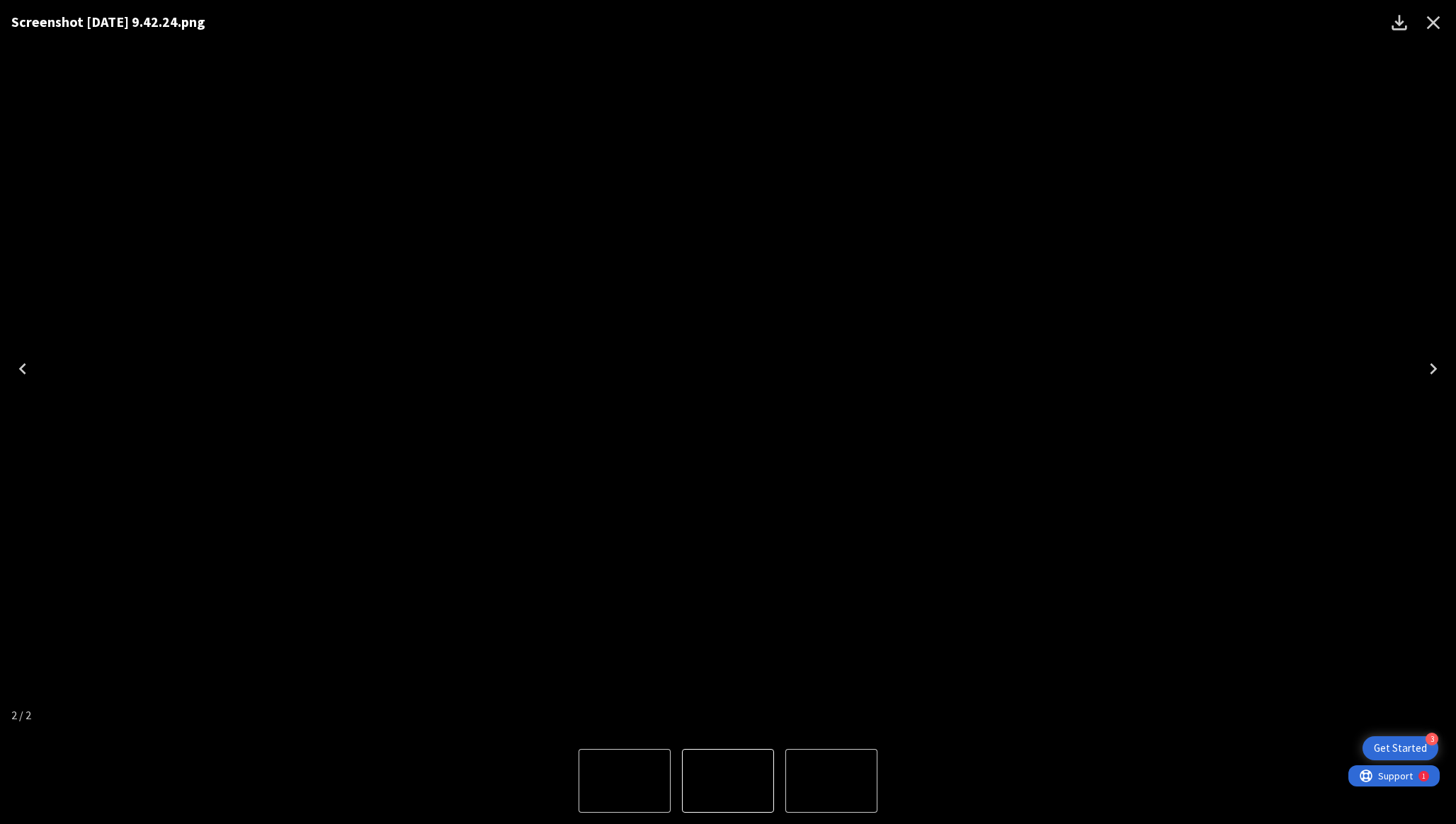
click at [1433, 18] on icon "Close" at bounding box center [1433, 23] width 23 height 23
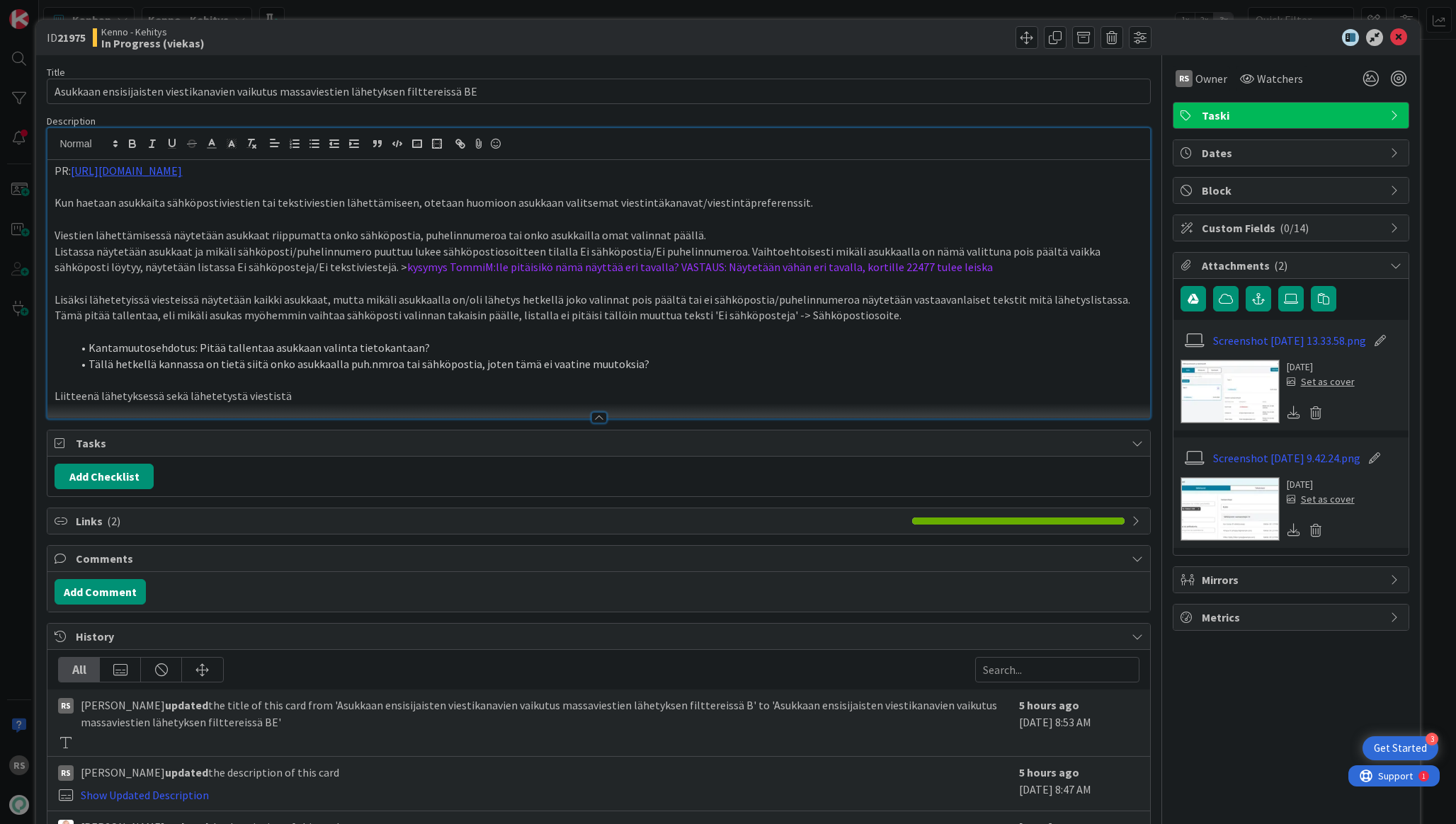
click at [927, 269] on p "Listassa näytetään asukkaat ja mikäli sähköposti/puhelinnumero puuttuu lukee sä…" at bounding box center [598, 258] width 1087 height 32
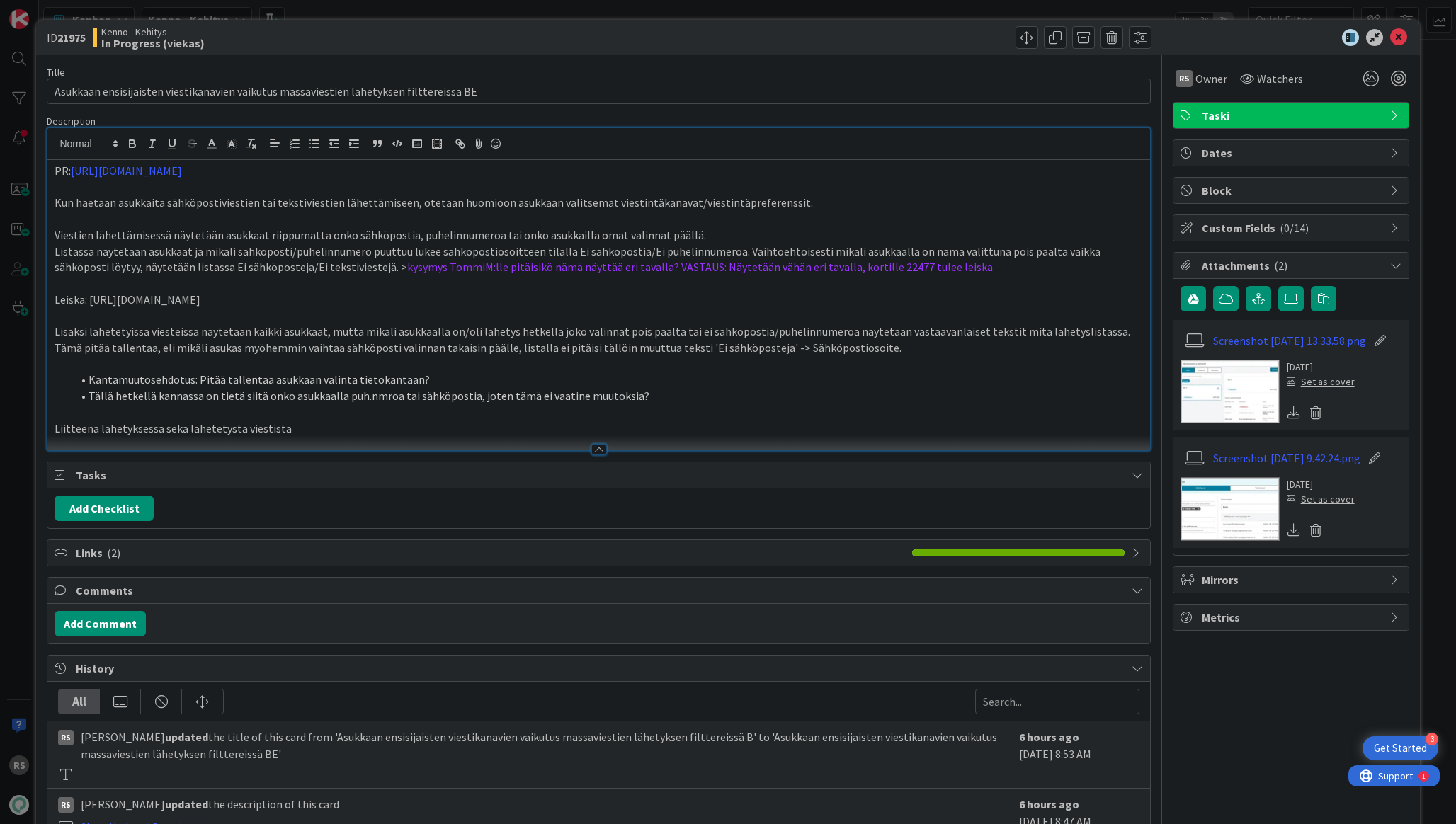
click at [1061, 388] on li "Tällä hetkellä kannassa on tietä siitä onko asukkaalla puh.nmroa tai sähköposti…" at bounding box center [606, 396] width 1070 height 16
click at [1395, 38] on icon at bounding box center [1398, 37] width 17 height 17
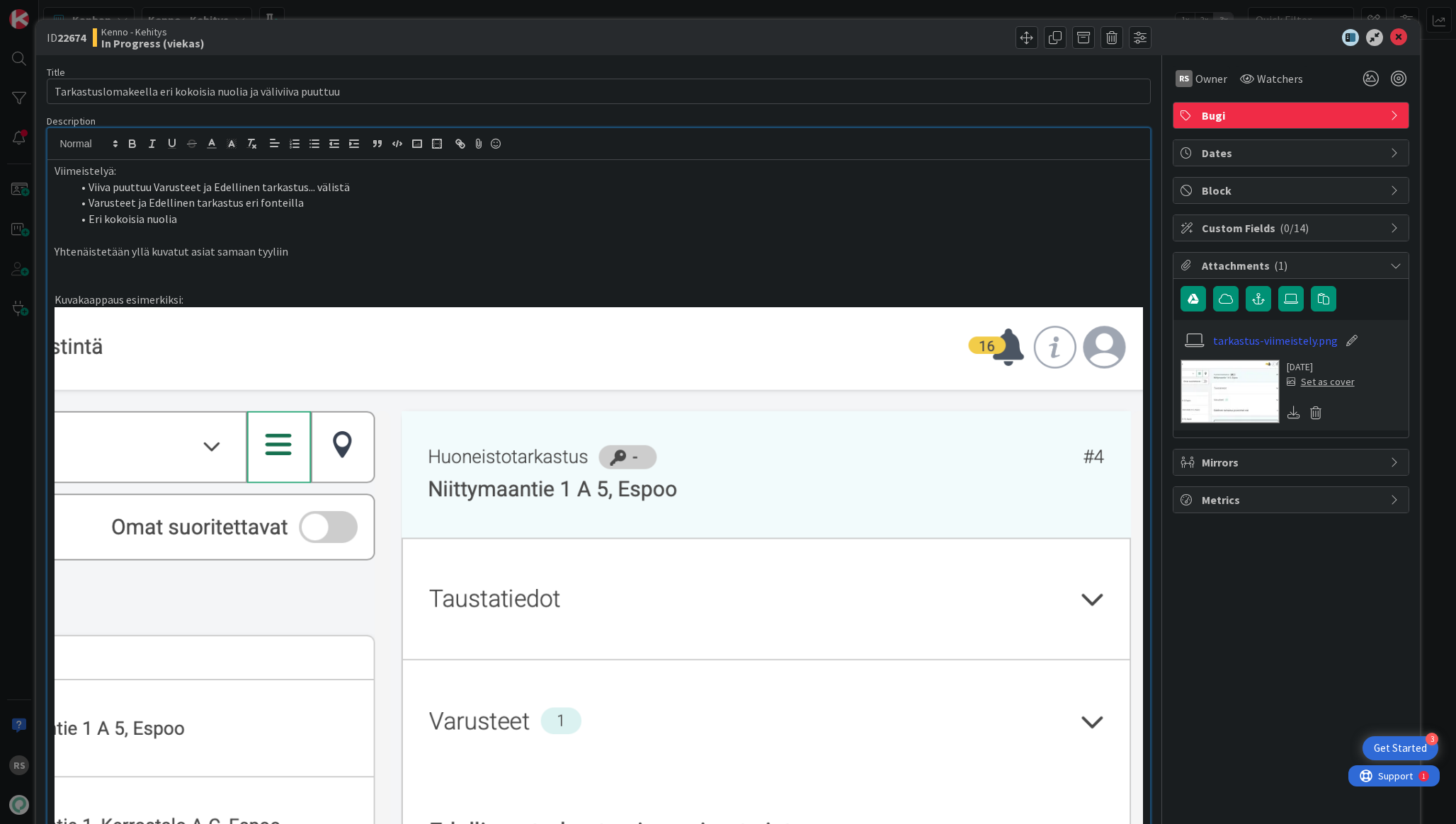
scroll to position [1380, 0]
click at [52, 174] on div "Viimeistelyä: Viiva puuttuu Varusteet ja Edellinen tarkastus... välistä Varuste…" at bounding box center [598, 567] width 1102 height 814
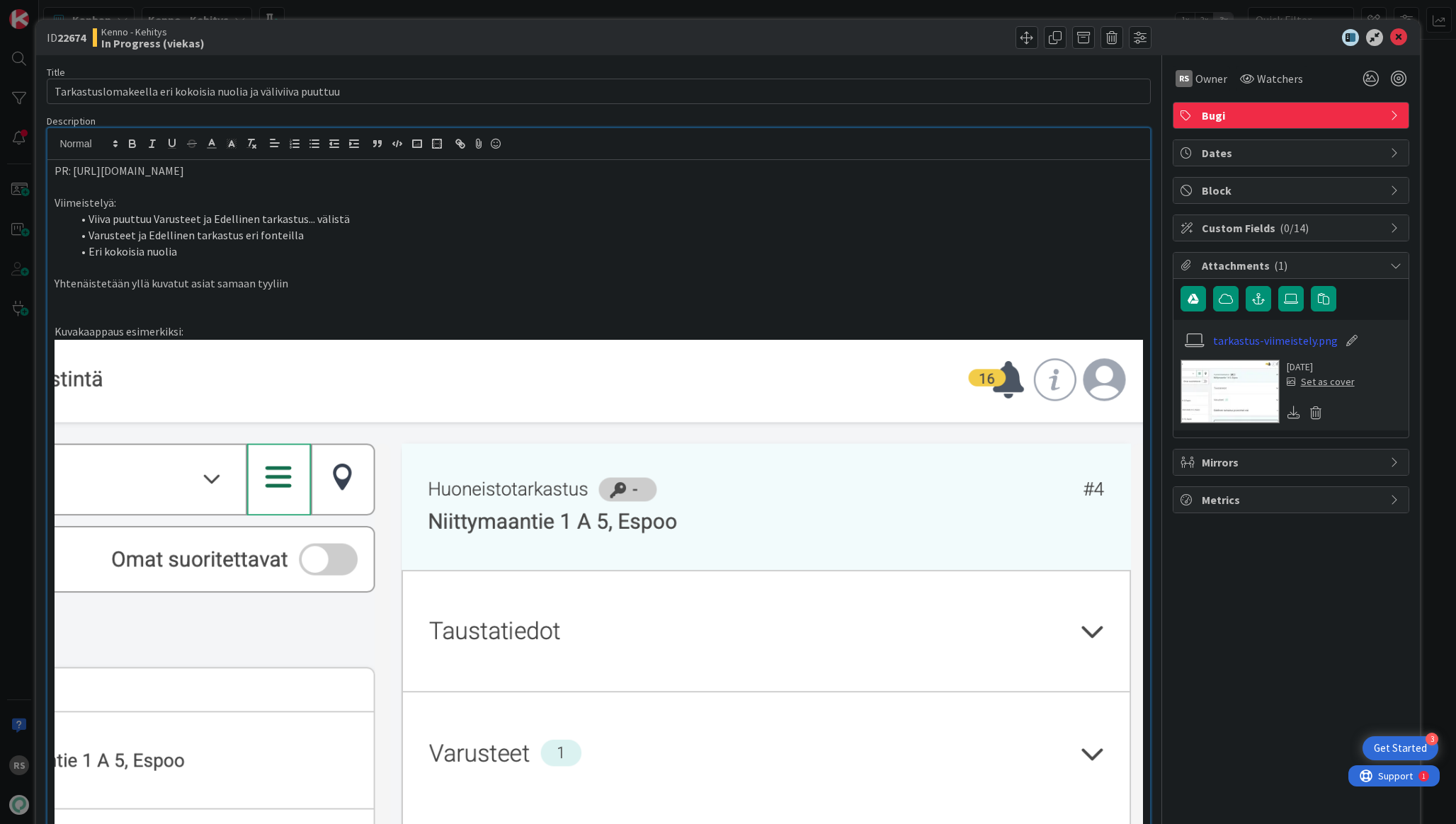
click at [1076, 215] on li "Viiva puuttuu Varusteet ja Edellinen tarkastus... välistä" at bounding box center [606, 219] width 1070 height 16
click at [1408, 43] on div "ID 22674 Kenno - Kehitys In Progress (viekas)" at bounding box center [727, 37] width 1383 height 35
click at [1401, 43] on icon at bounding box center [1398, 37] width 17 height 17
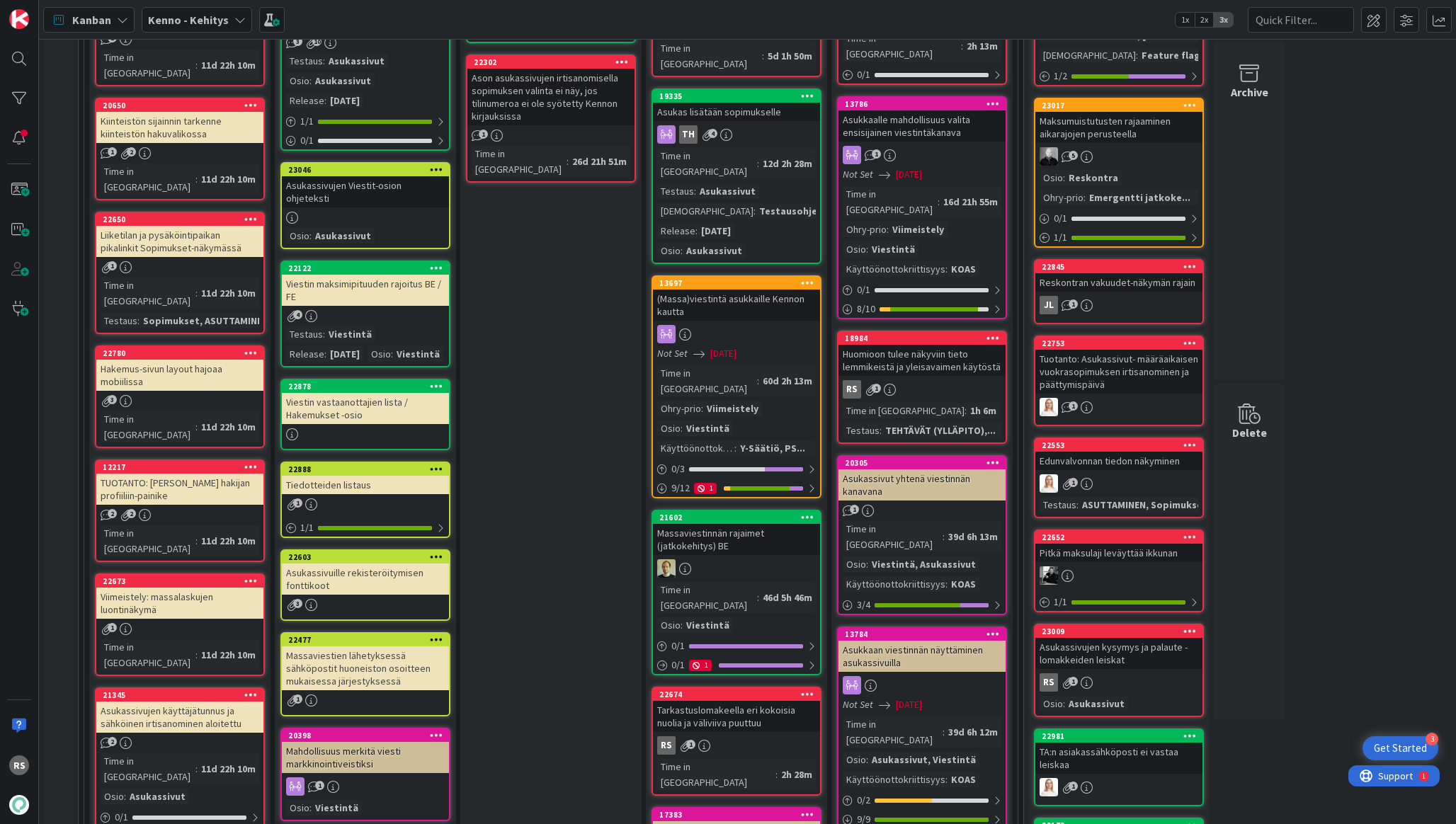
click at [203, 587] on div "Viimeistely: massalaskujen luontinäkymä" at bounding box center [179, 602] width 167 height 32
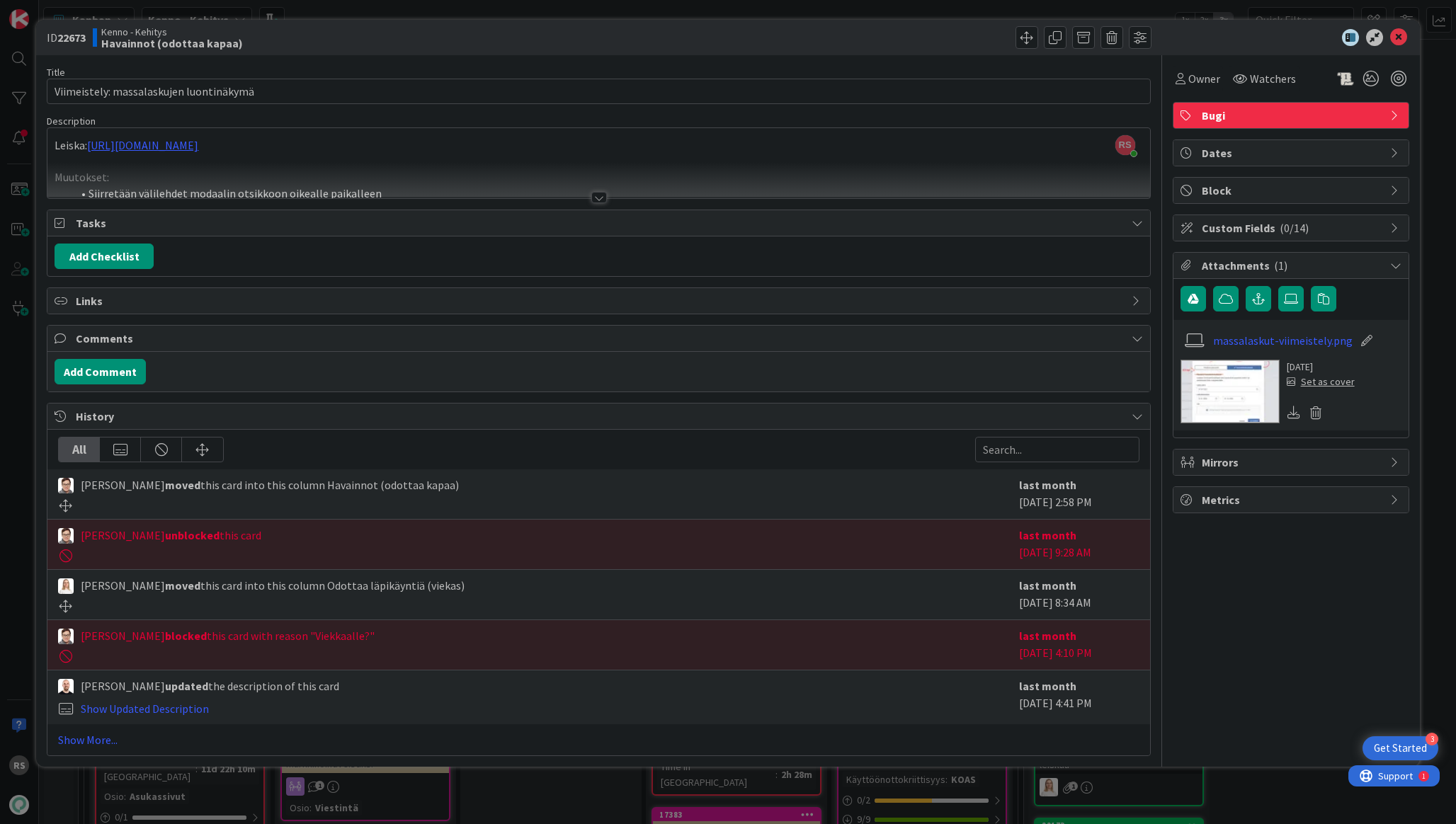
click at [597, 196] on div at bounding box center [598, 197] width 15 height 12
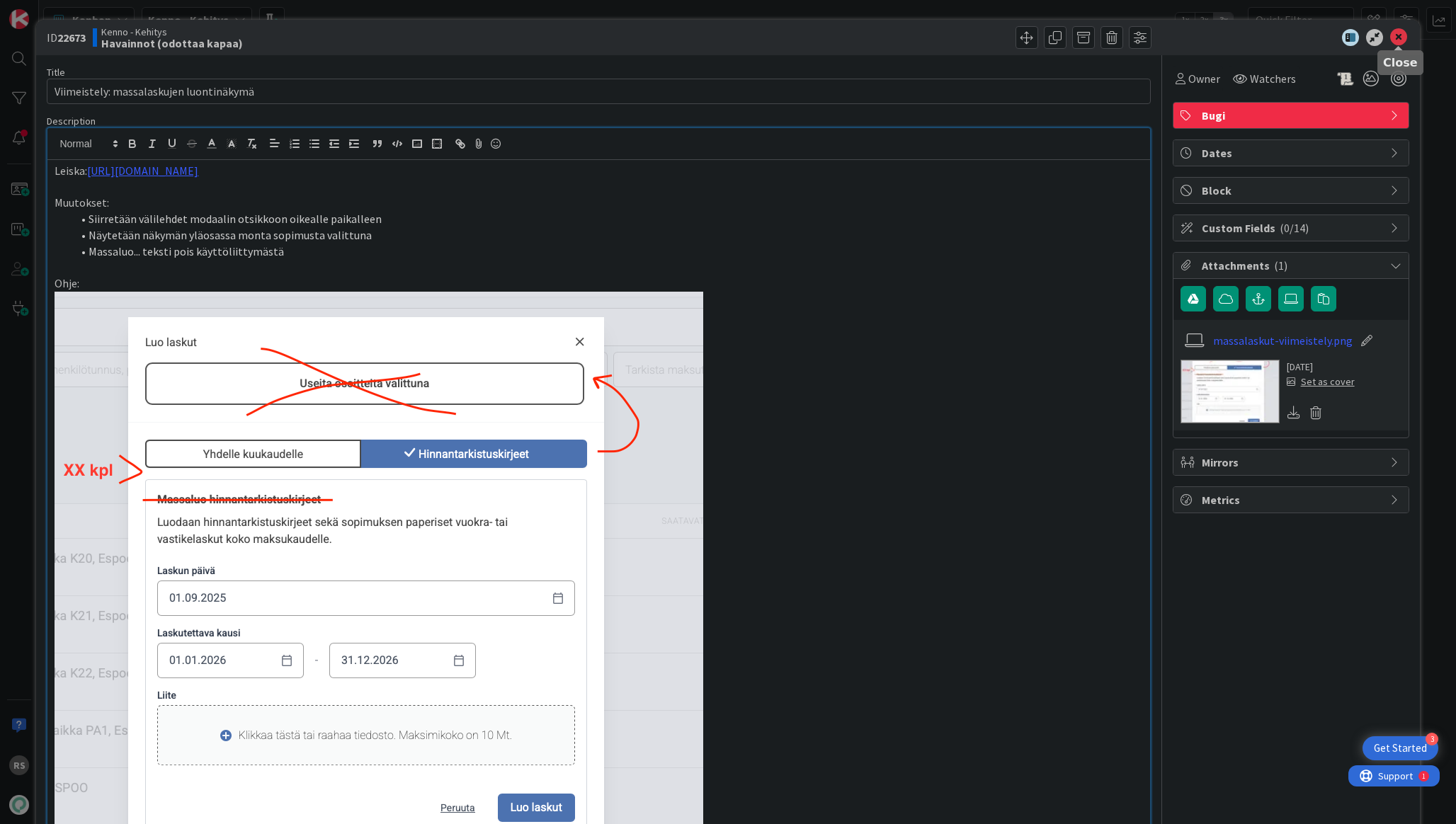
click at [1405, 39] on icon at bounding box center [1398, 37] width 17 height 17
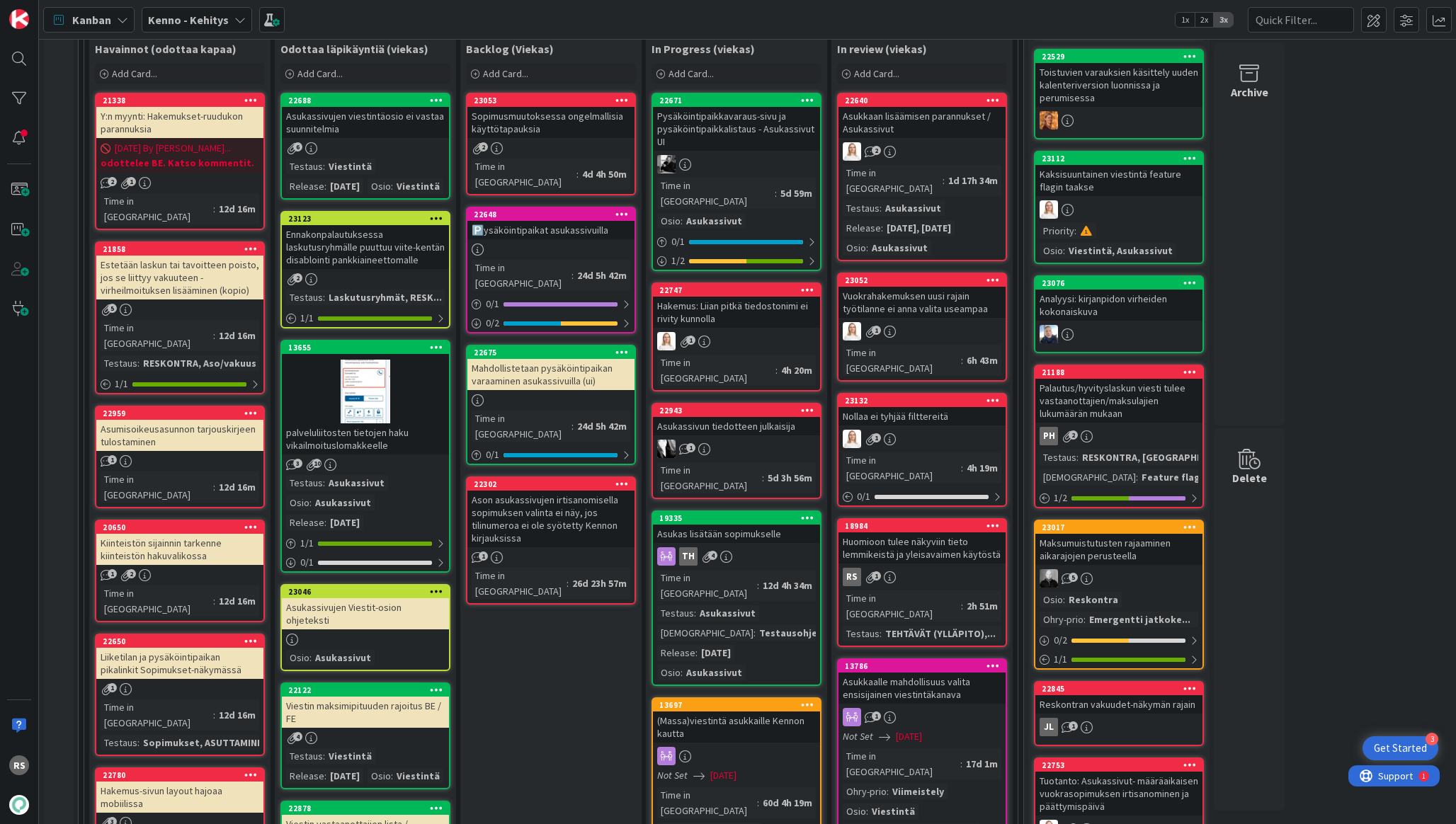
scroll to position [427, 0]
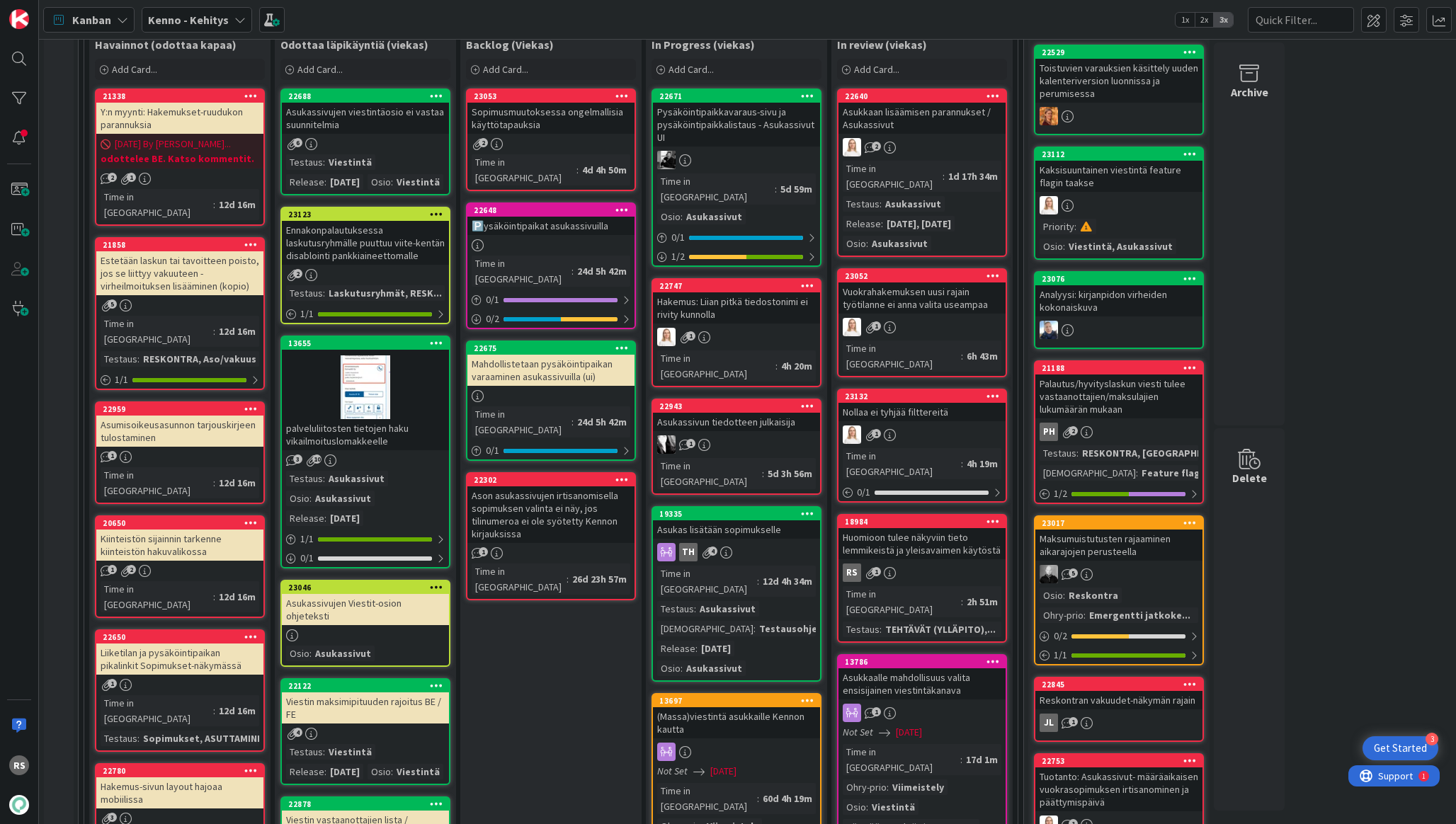
click at [210, 258] on div "Estetään laskun tai tavoitteen poisto, jos se liittyy vakuuteen - virheilmoituk…" at bounding box center [179, 273] width 167 height 44
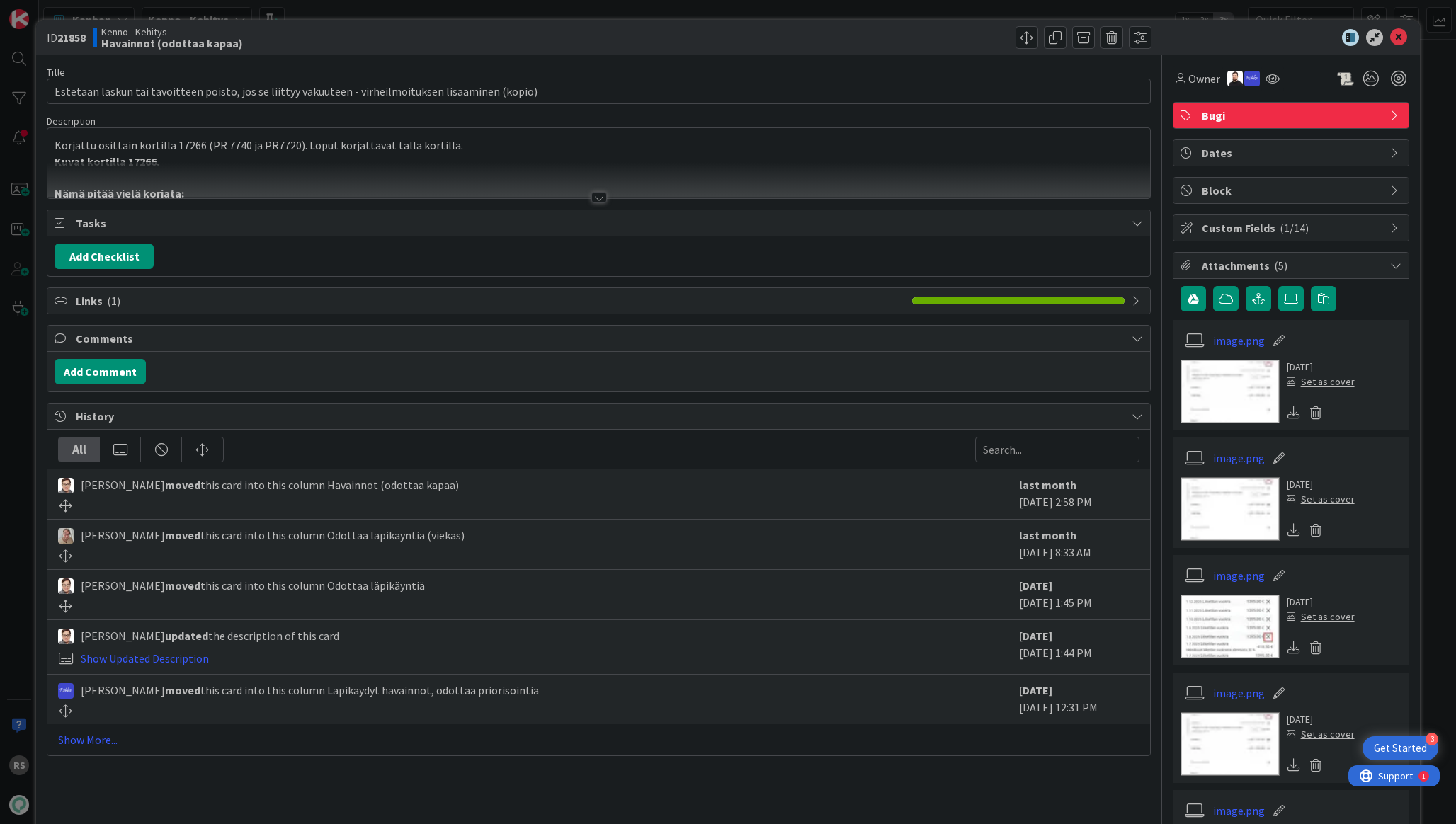
click at [604, 204] on div "Title 101 / 128 Estetään laskun tai tavoitteen poisto, jos se liittyy vakuuteen…" at bounding box center [598, 519] width 1104 height 928
click at [603, 201] on div at bounding box center [598, 197] width 15 height 12
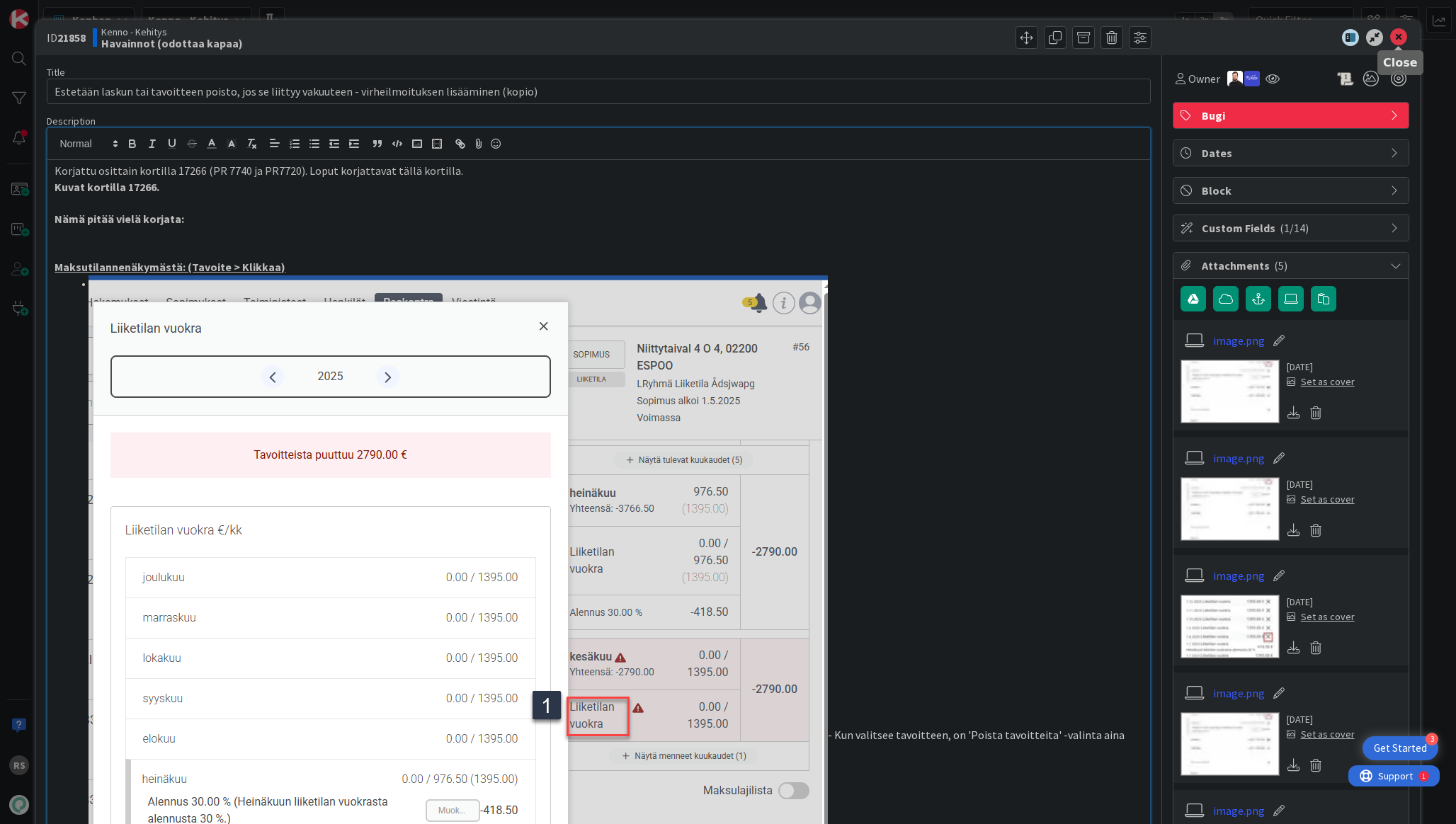
click at [1399, 41] on icon at bounding box center [1398, 37] width 17 height 17
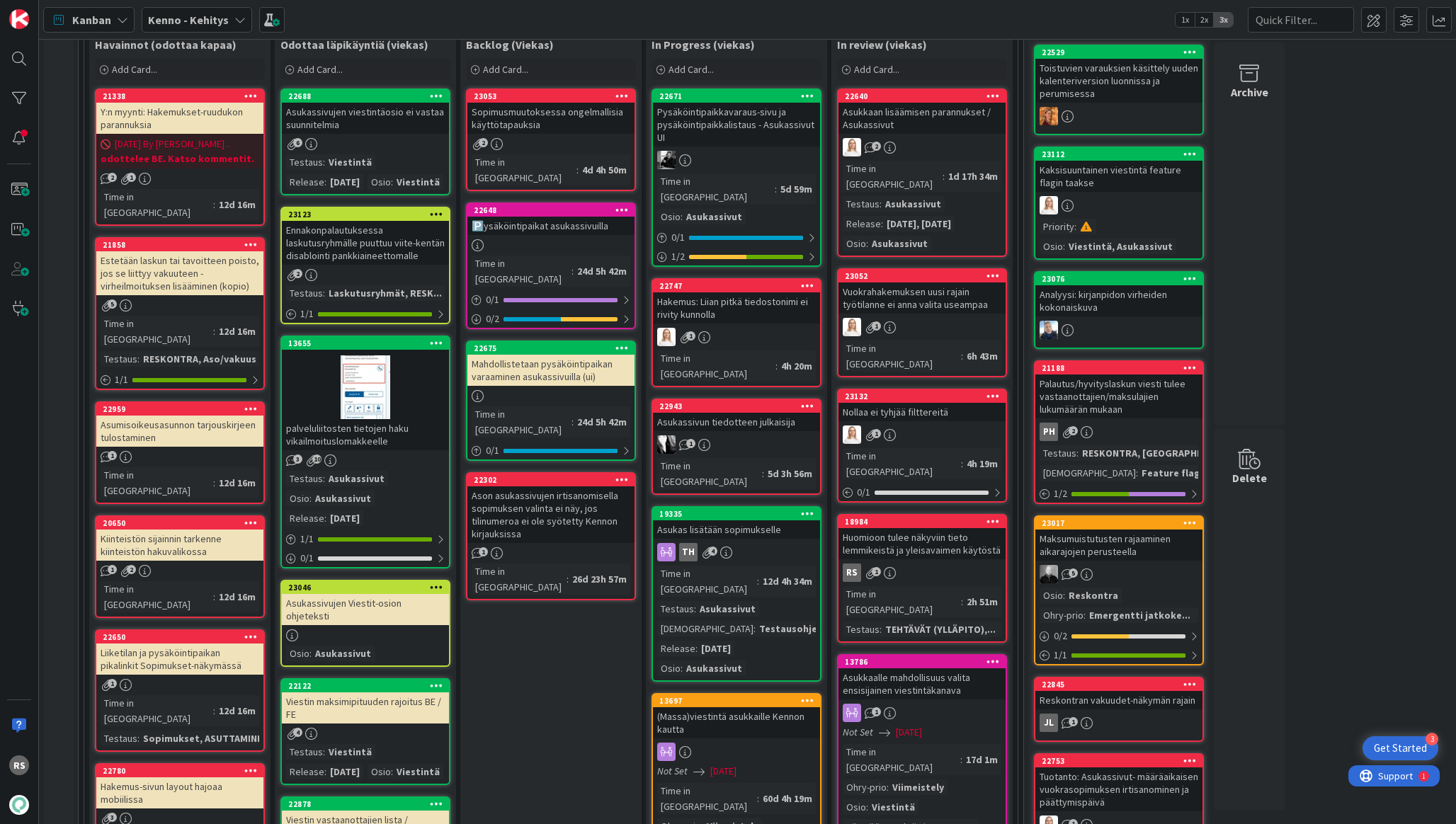
click at [184, 415] on div "Asumisoikeusasunnon tarjouskirjeen tulostaminen" at bounding box center [179, 430] width 167 height 32
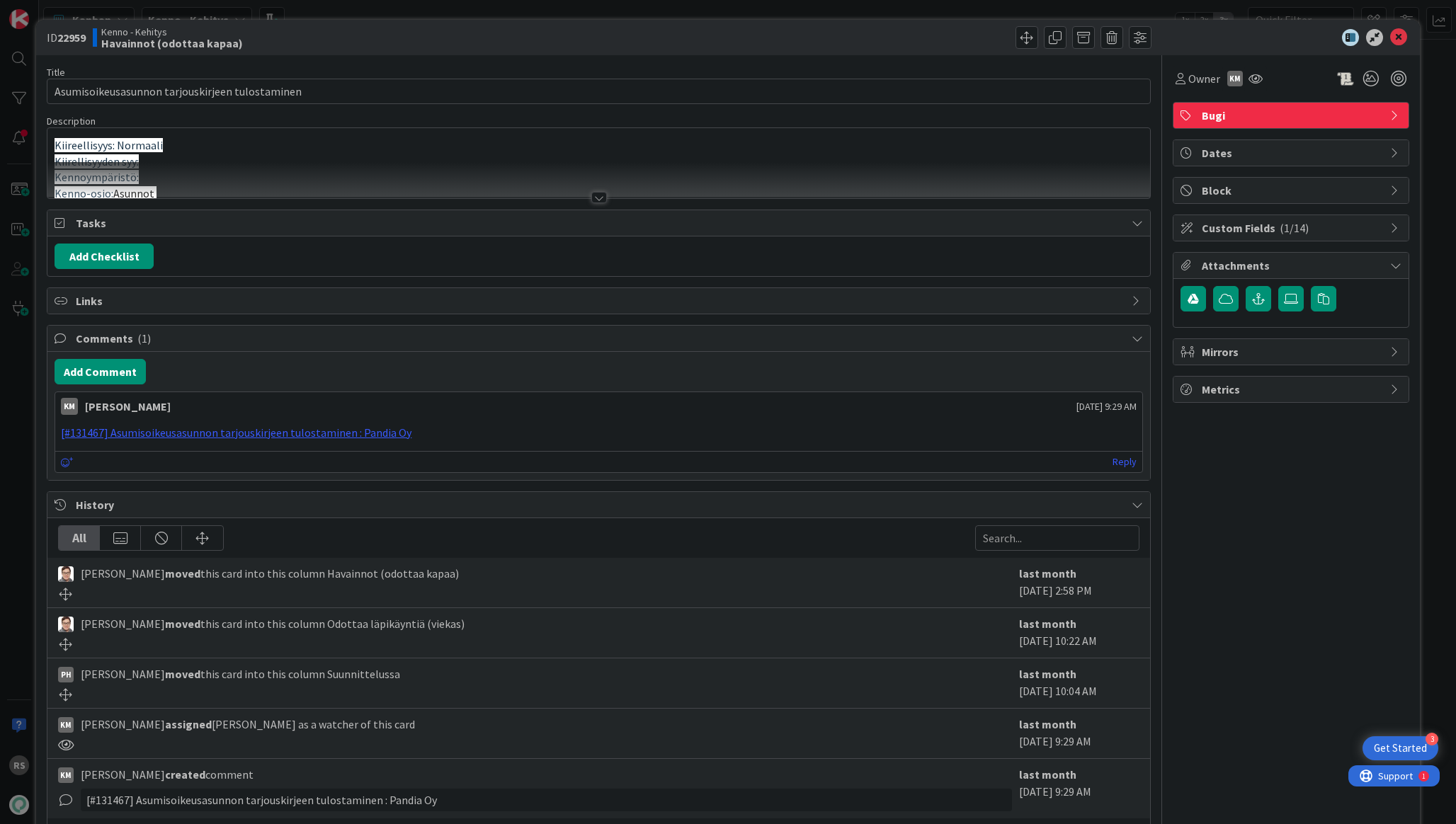
click at [597, 200] on div at bounding box center [598, 197] width 15 height 12
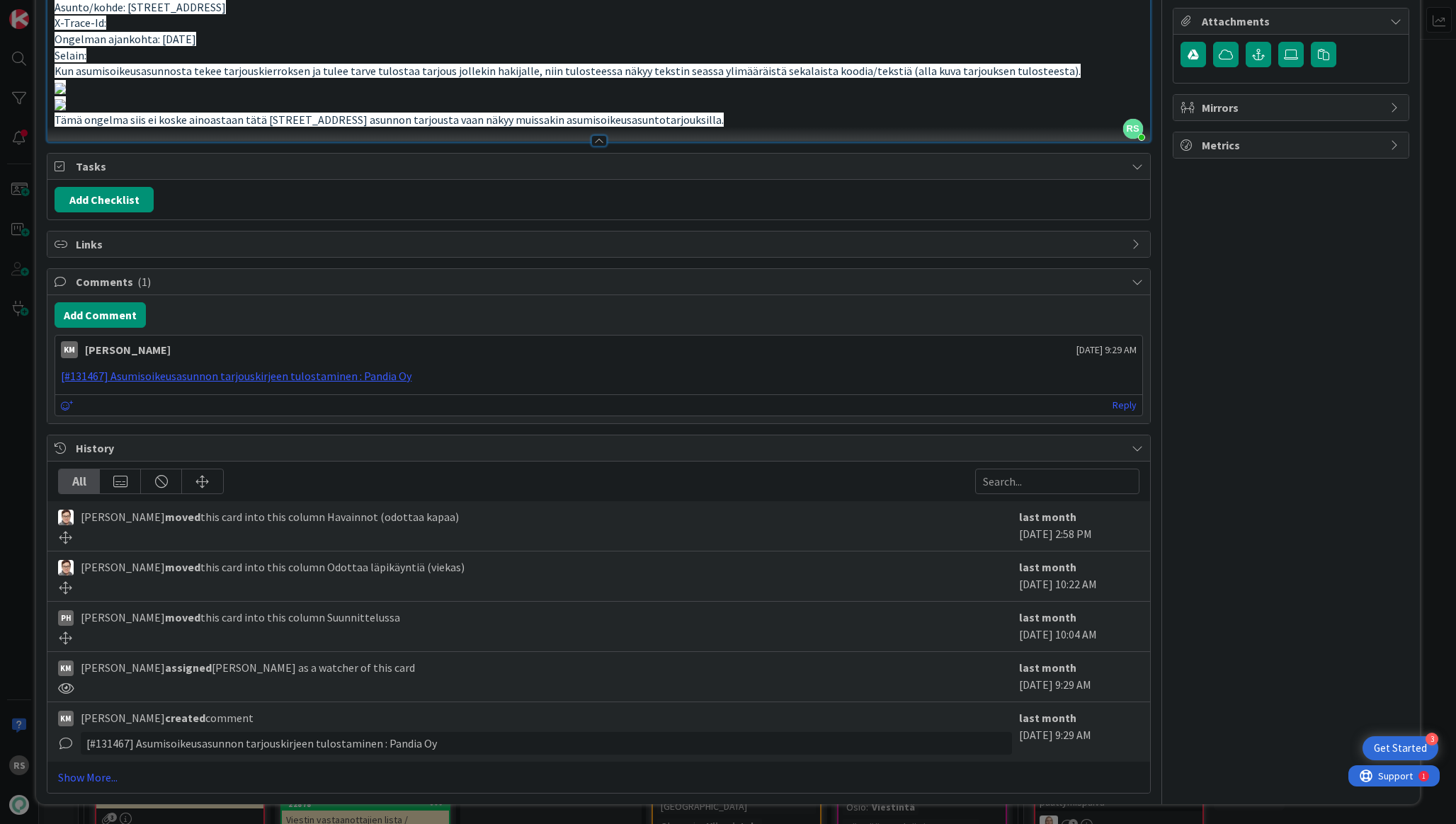
scroll to position [495, 0]
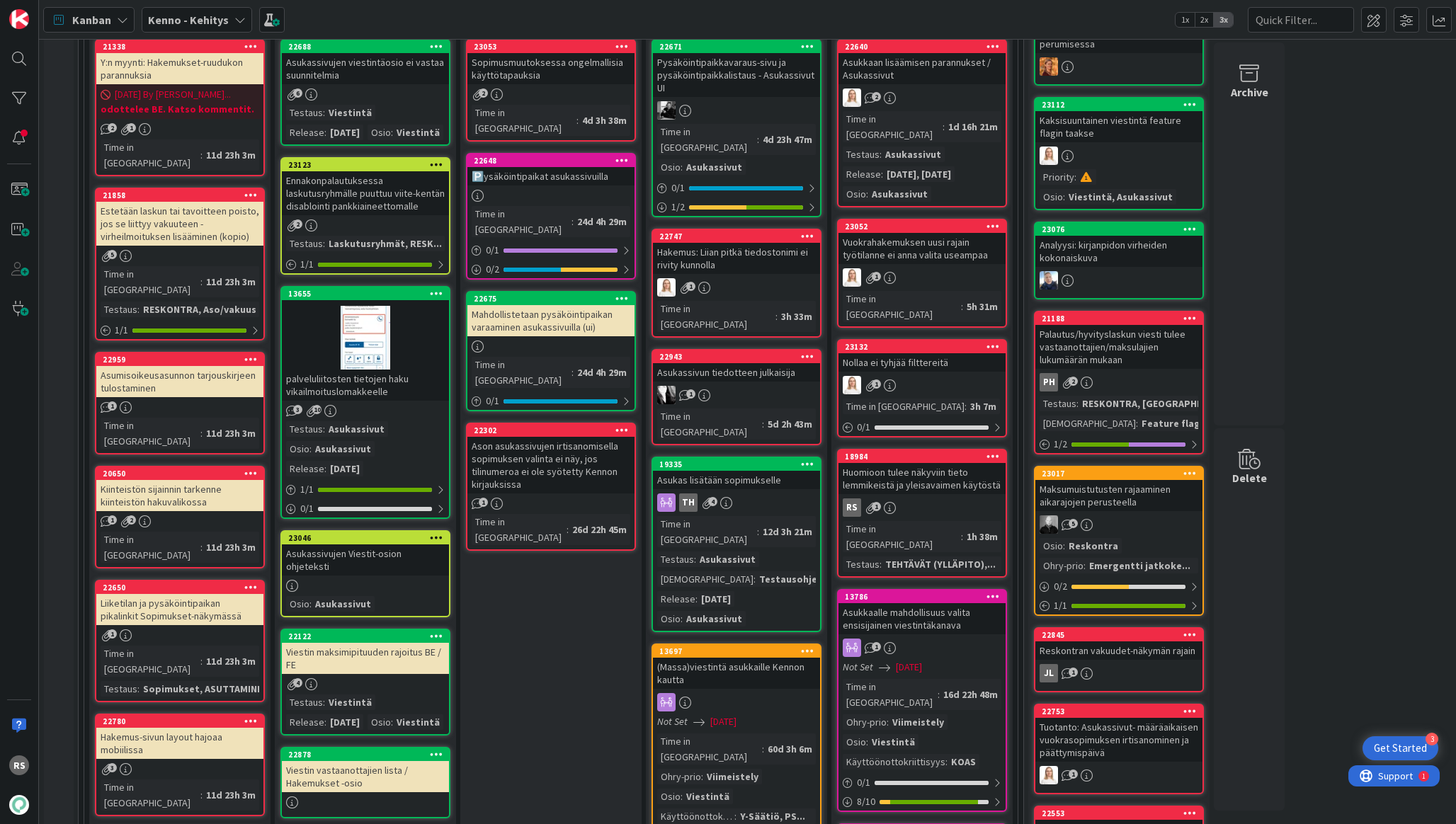
scroll to position [402, 0]
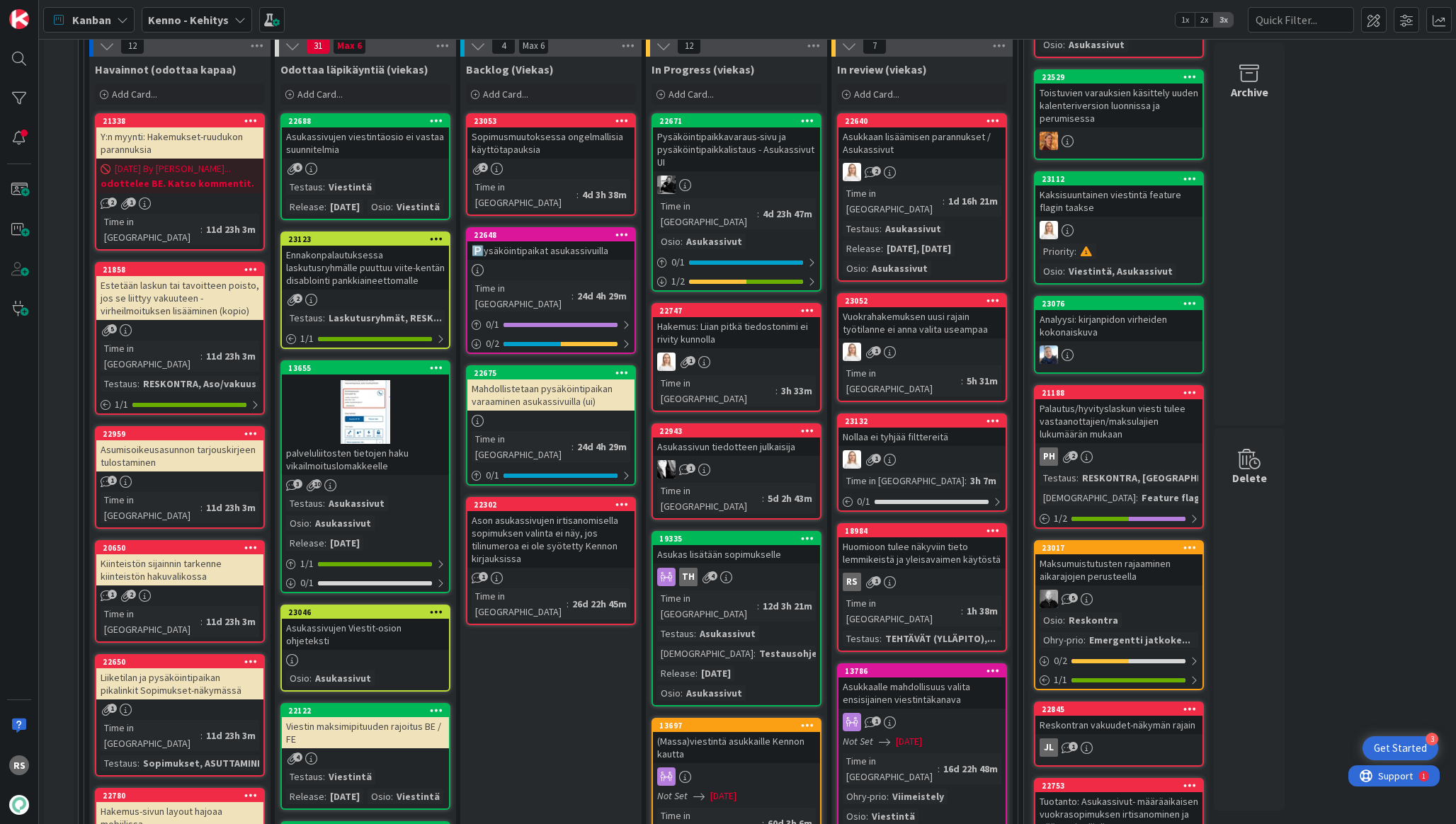
click at [596, 157] on div "Sopimusmuutoksessa ongelmallisia käyttötapauksia" at bounding box center [551, 142] width 167 height 32
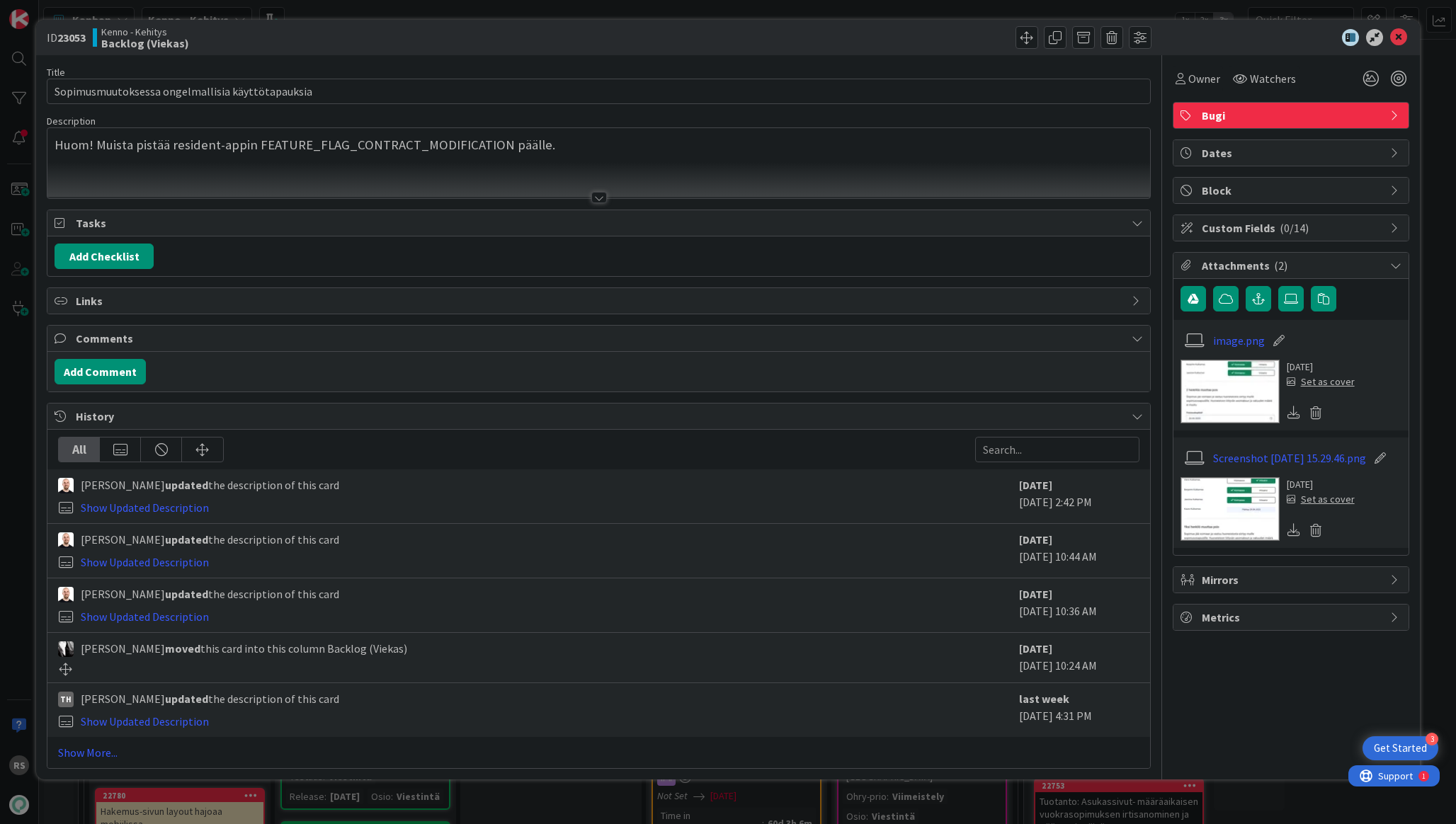
click at [578, 195] on div at bounding box center [598, 180] width 1102 height 36
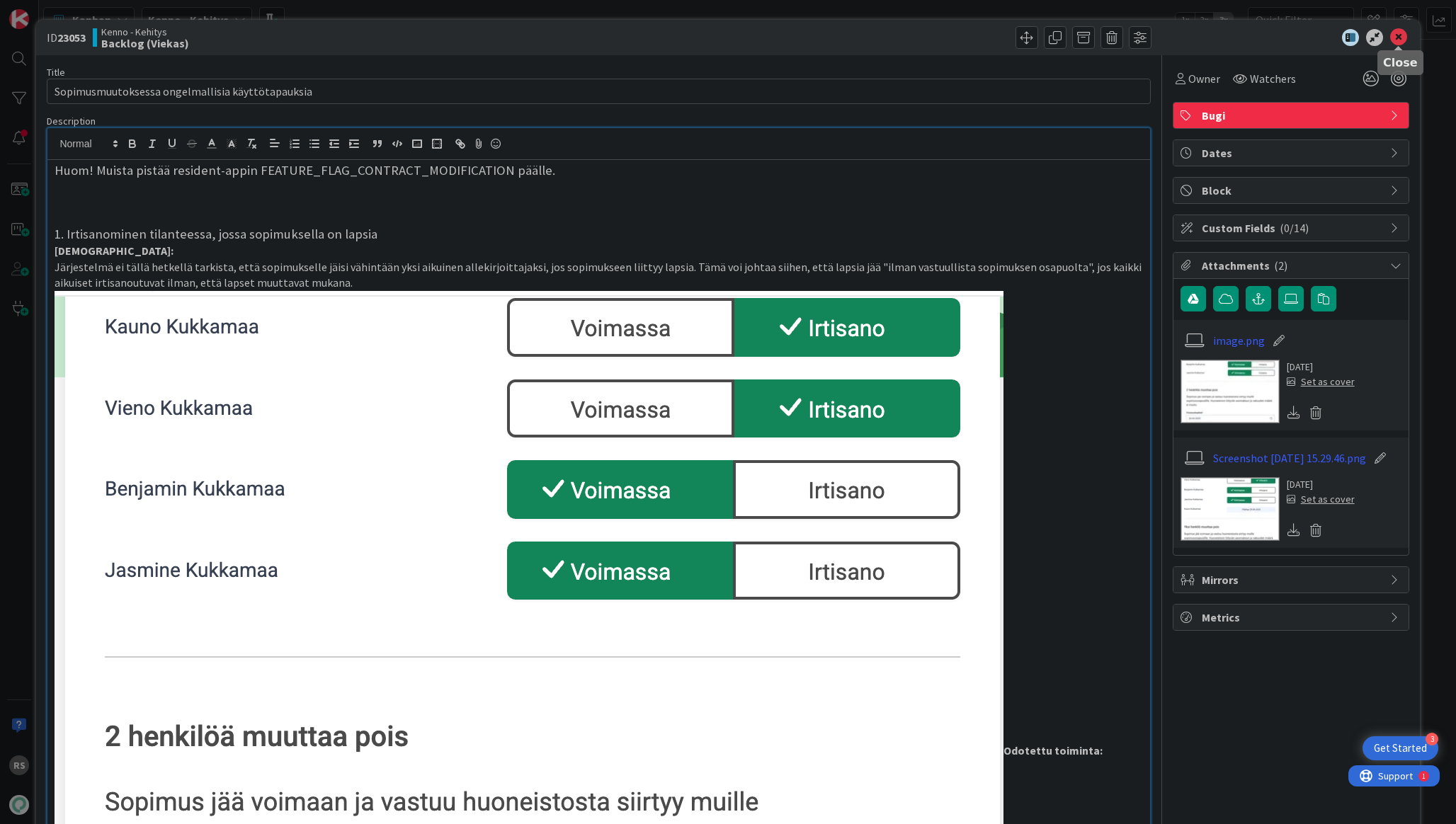
click at [1397, 38] on icon at bounding box center [1398, 37] width 17 height 17
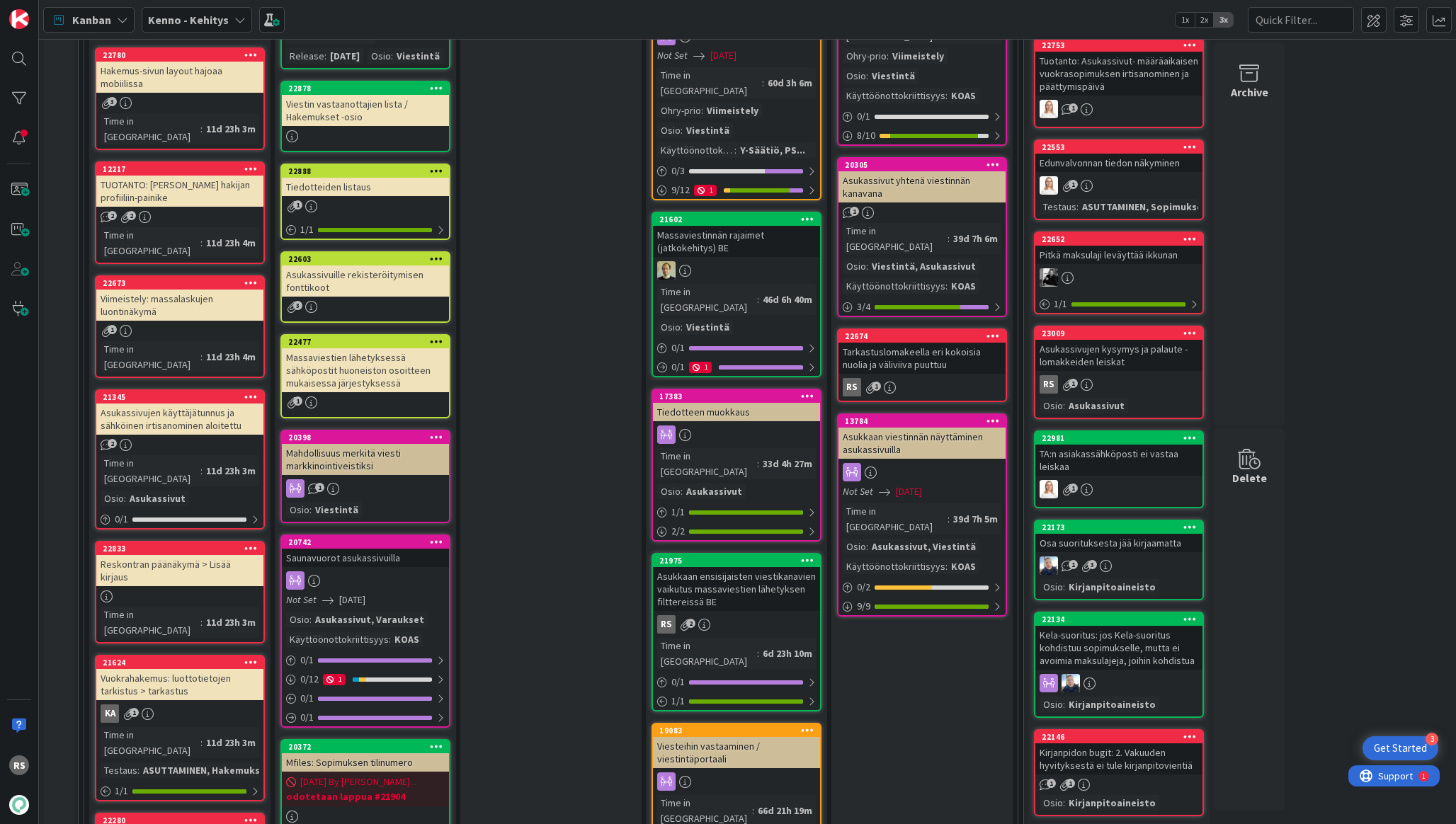
scroll to position [1370, 0]
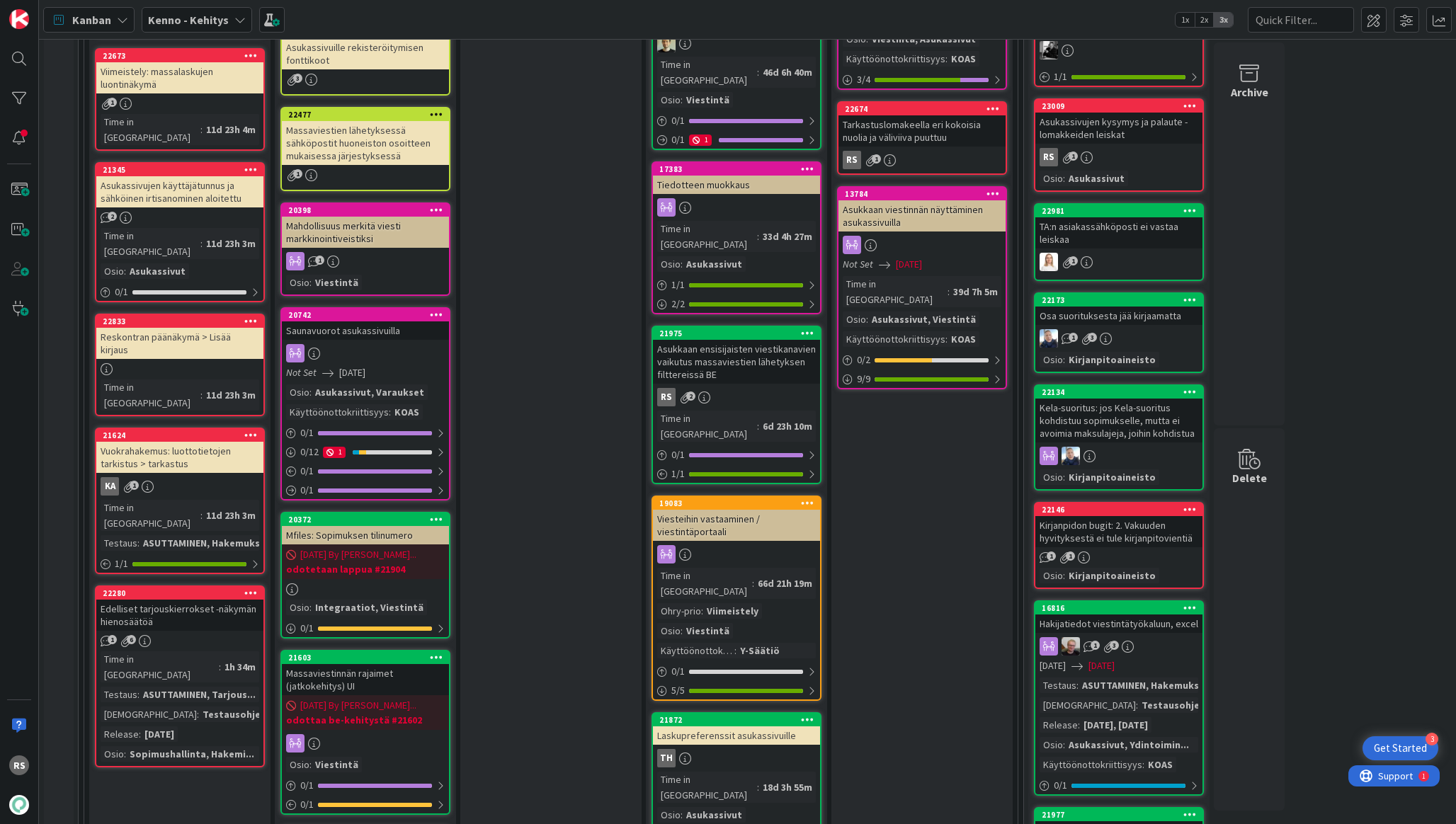
click at [220, 600] on div "Edelliset tarjouskierrokset -näkymän hienosäätöä" at bounding box center [179, 615] width 167 height 32
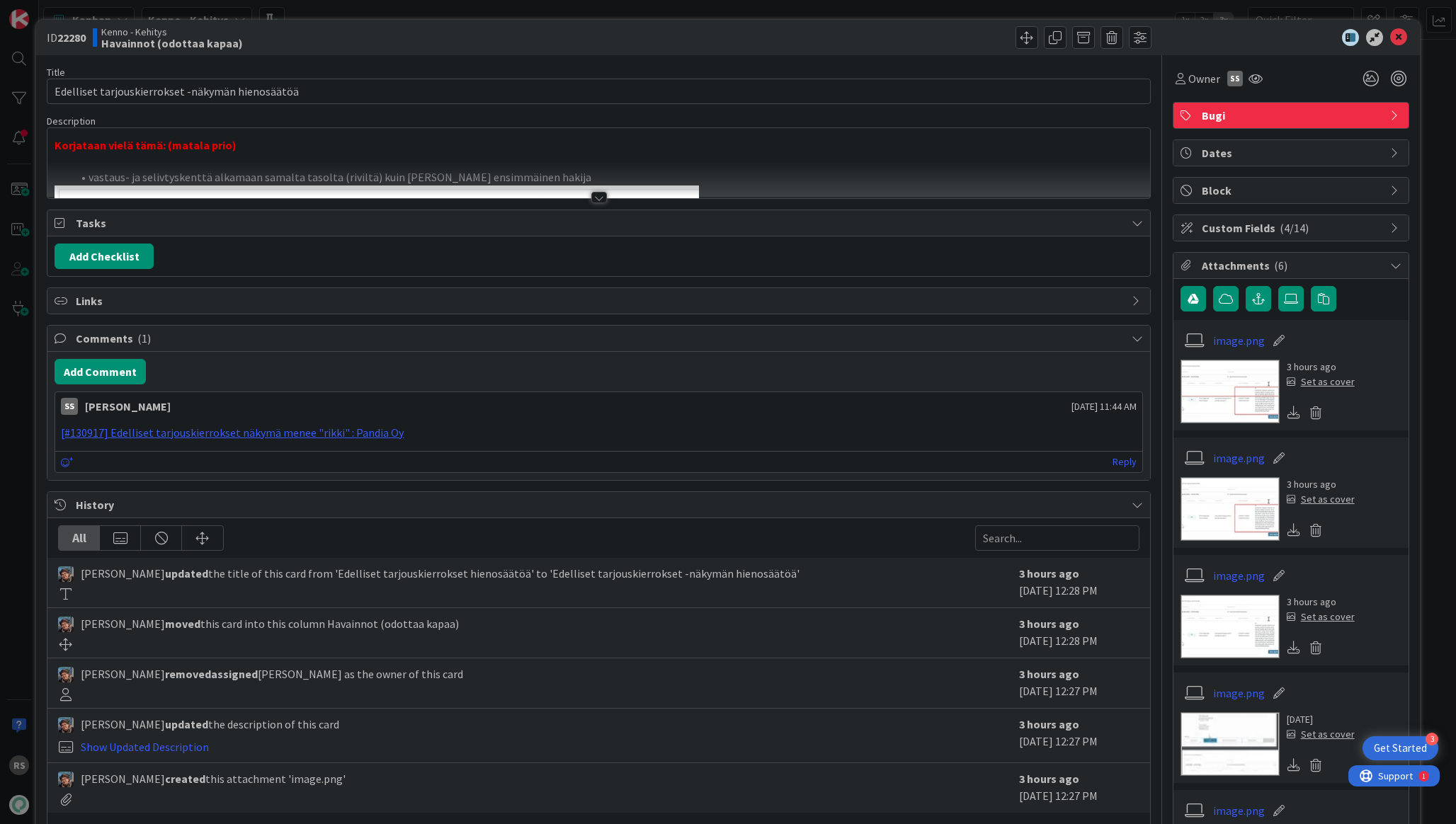
click at [596, 200] on div at bounding box center [598, 197] width 15 height 12
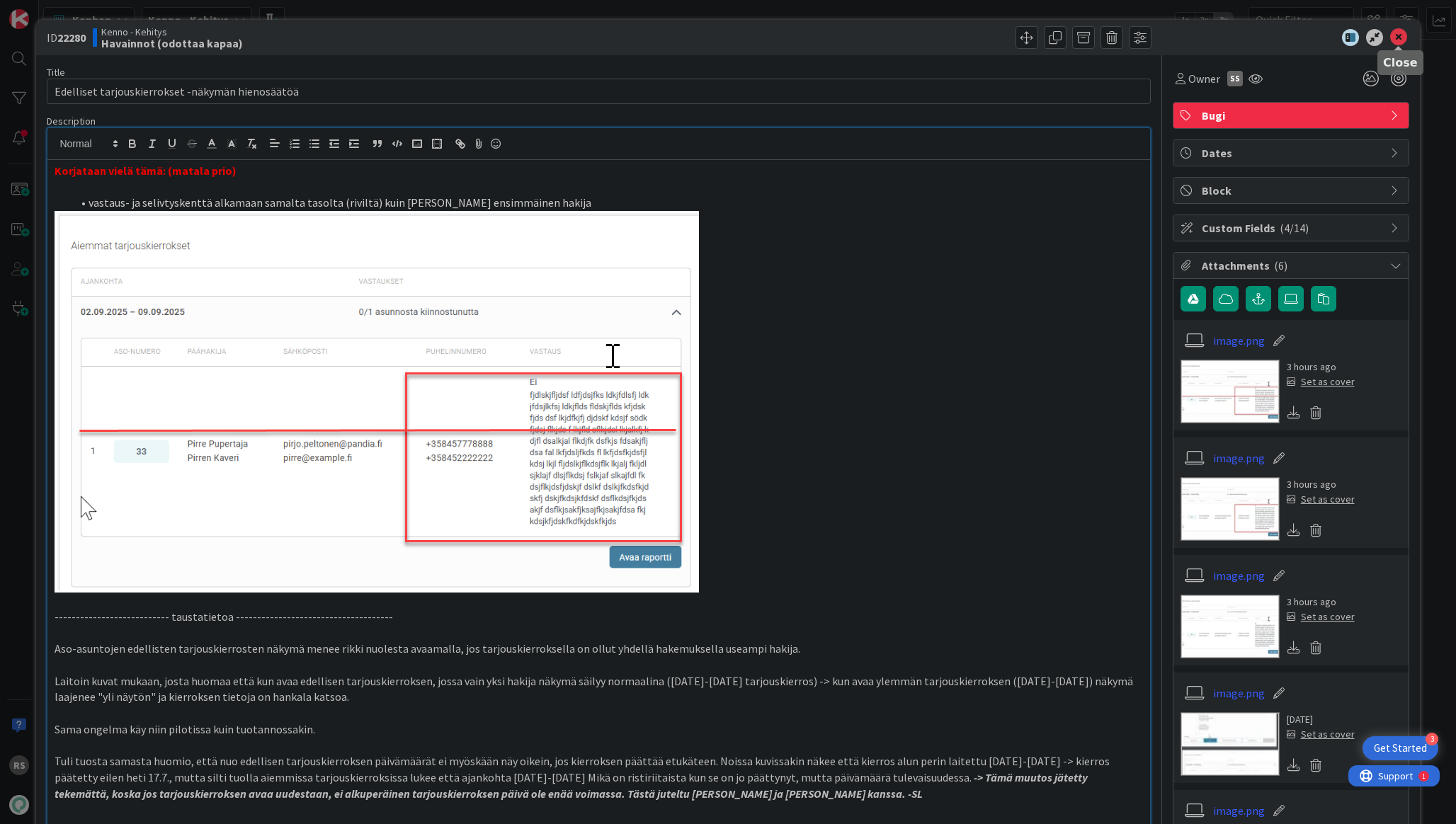
click at [1402, 39] on icon at bounding box center [1398, 37] width 17 height 17
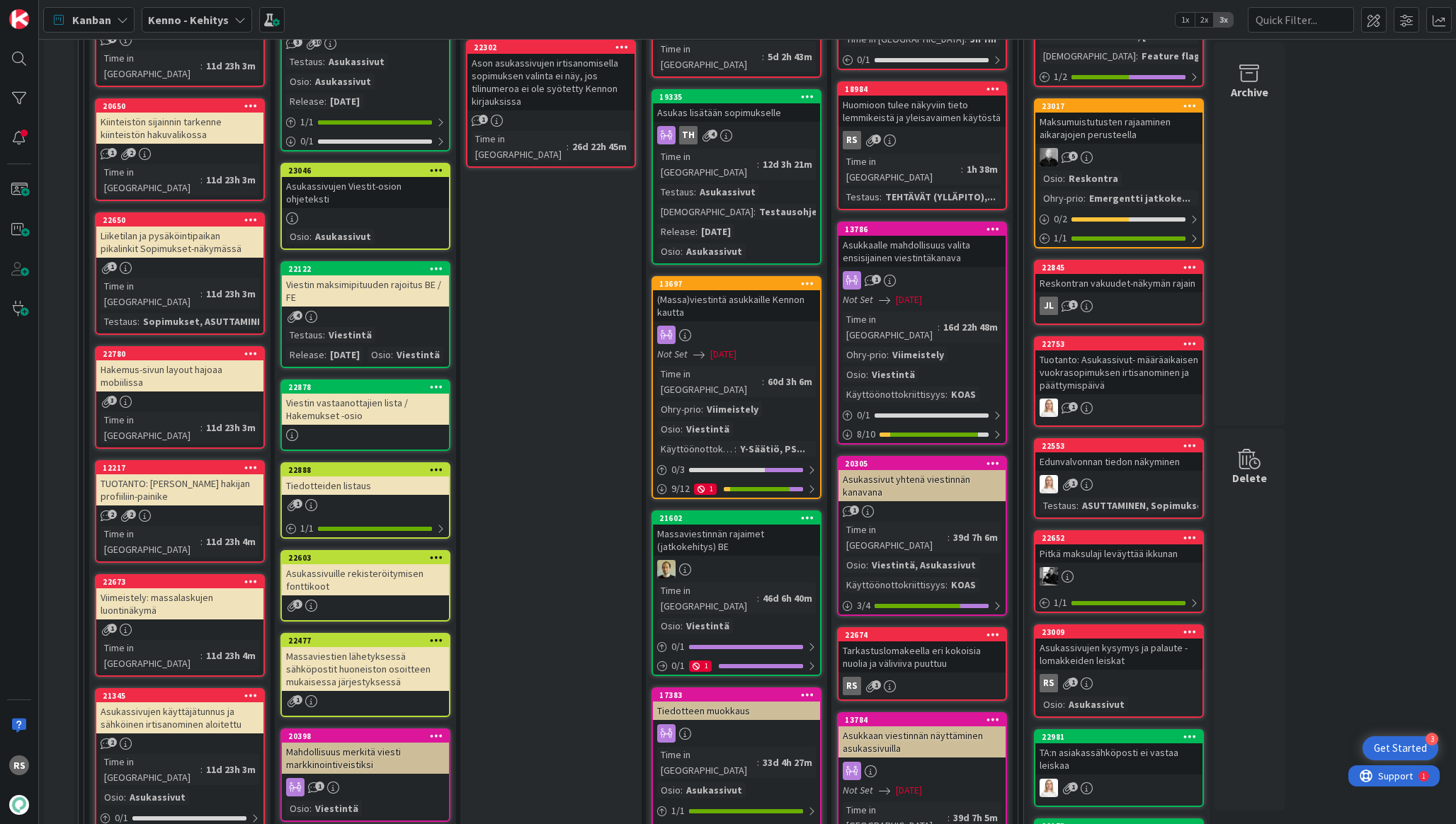
scroll to position [822, 0]
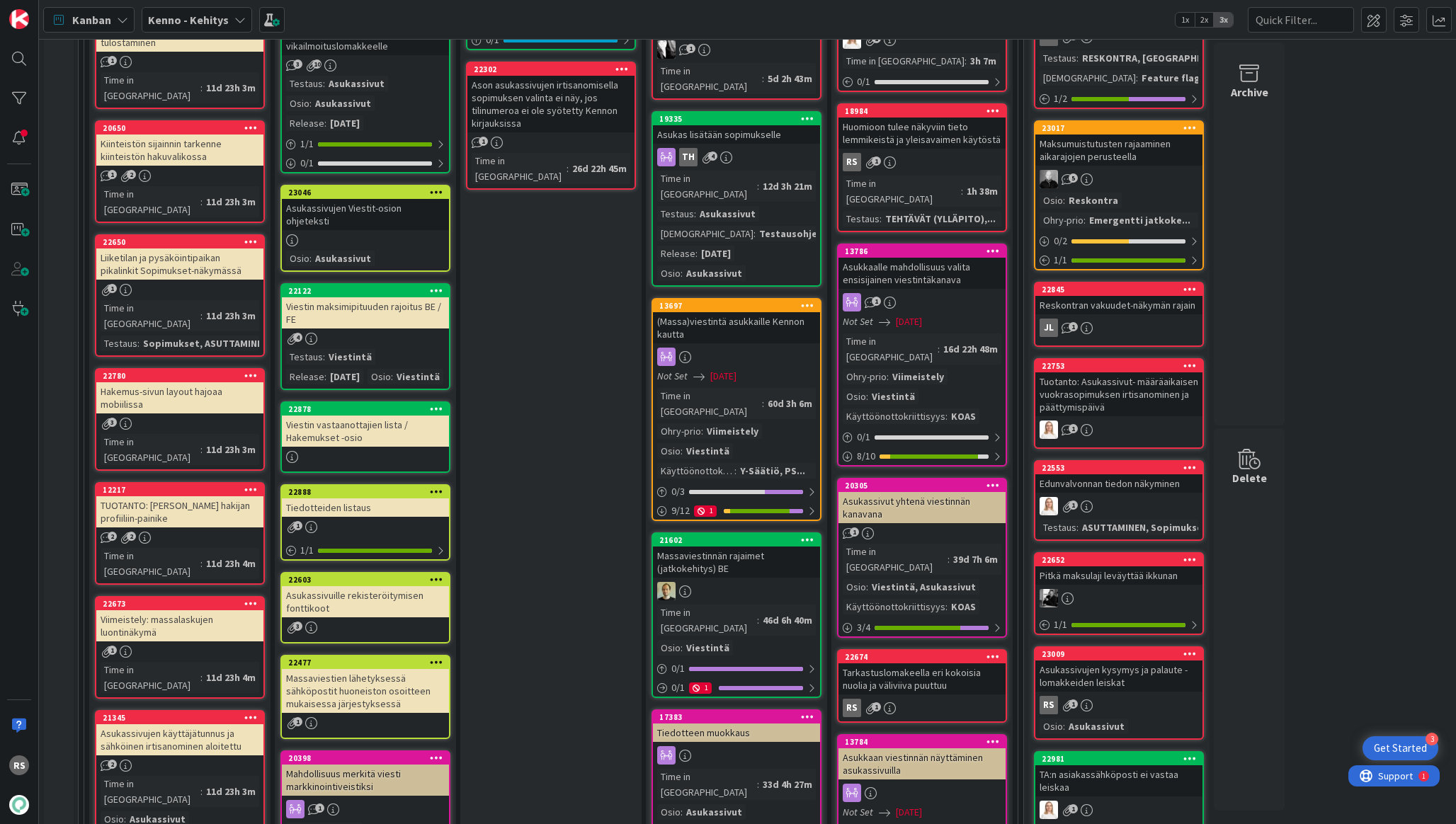
click at [177, 382] on div "Hakemus-sivun layout hajoaa mobiilissa" at bounding box center [179, 397] width 167 height 32
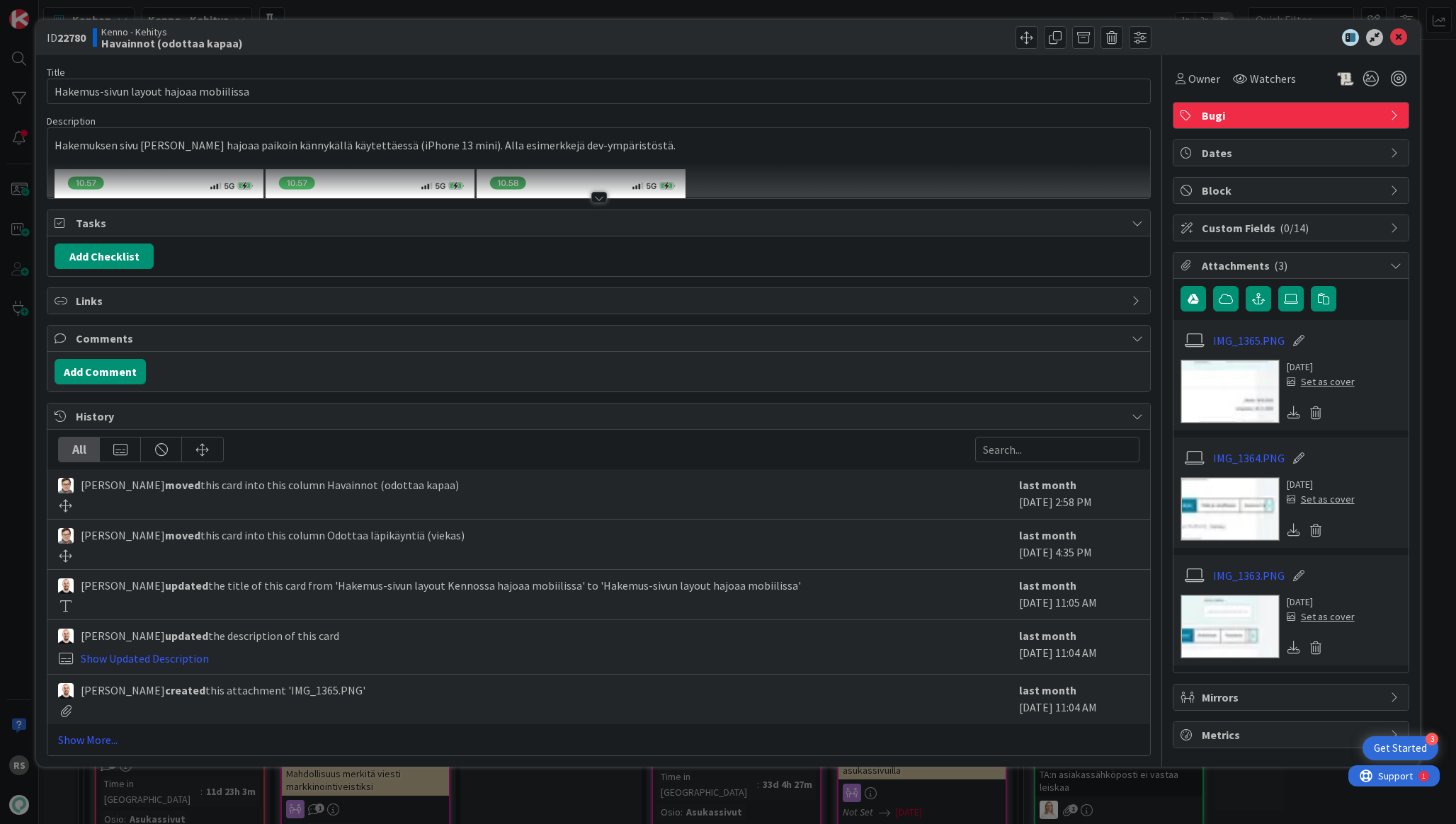
click at [599, 198] on div at bounding box center [598, 197] width 15 height 12
